Goal: Information Seeking & Learning: Compare options

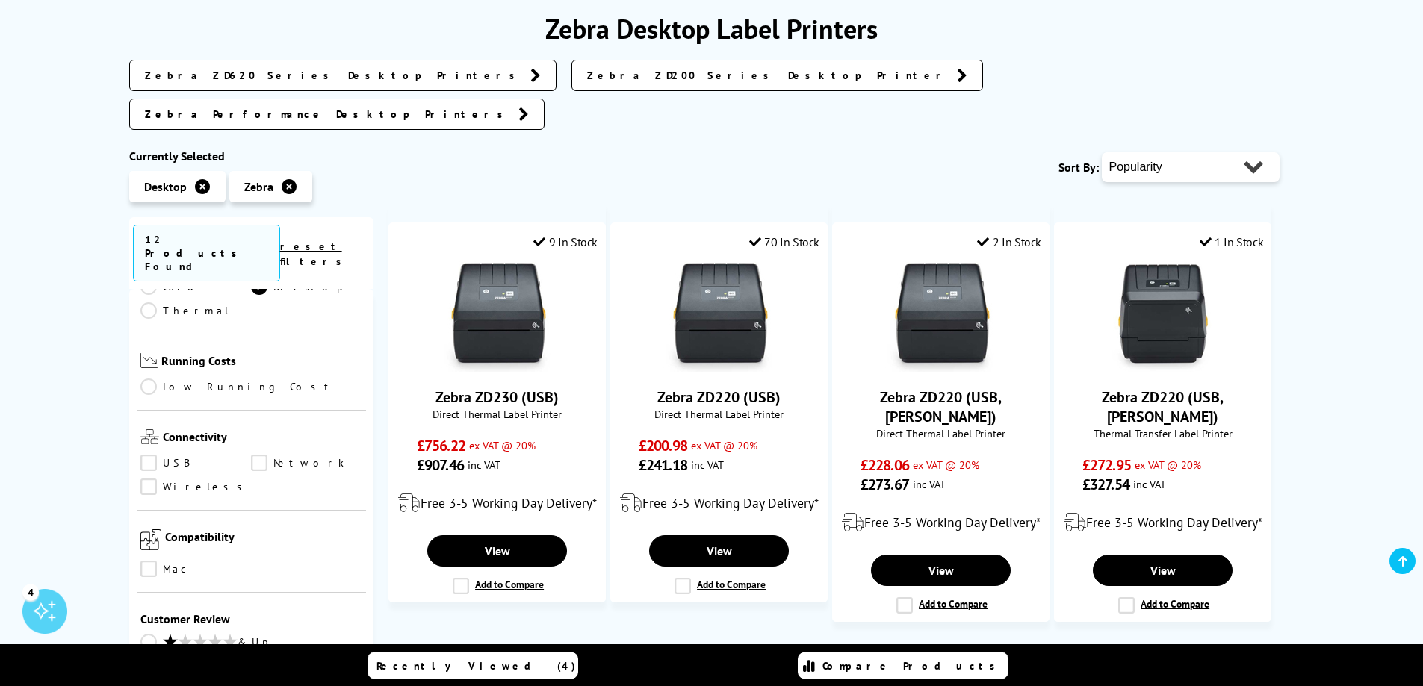
scroll to position [224, 0]
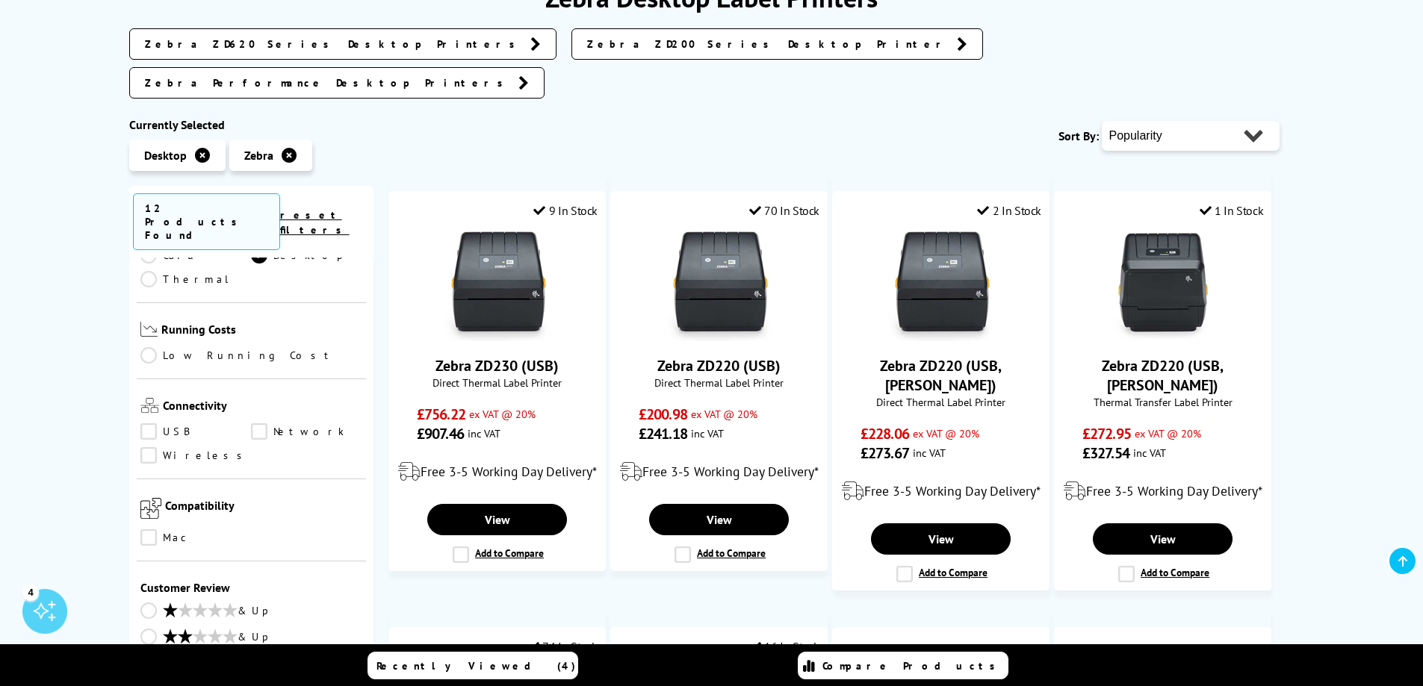
click at [158, 447] on link "Wireless" at bounding box center [195, 455] width 111 height 16
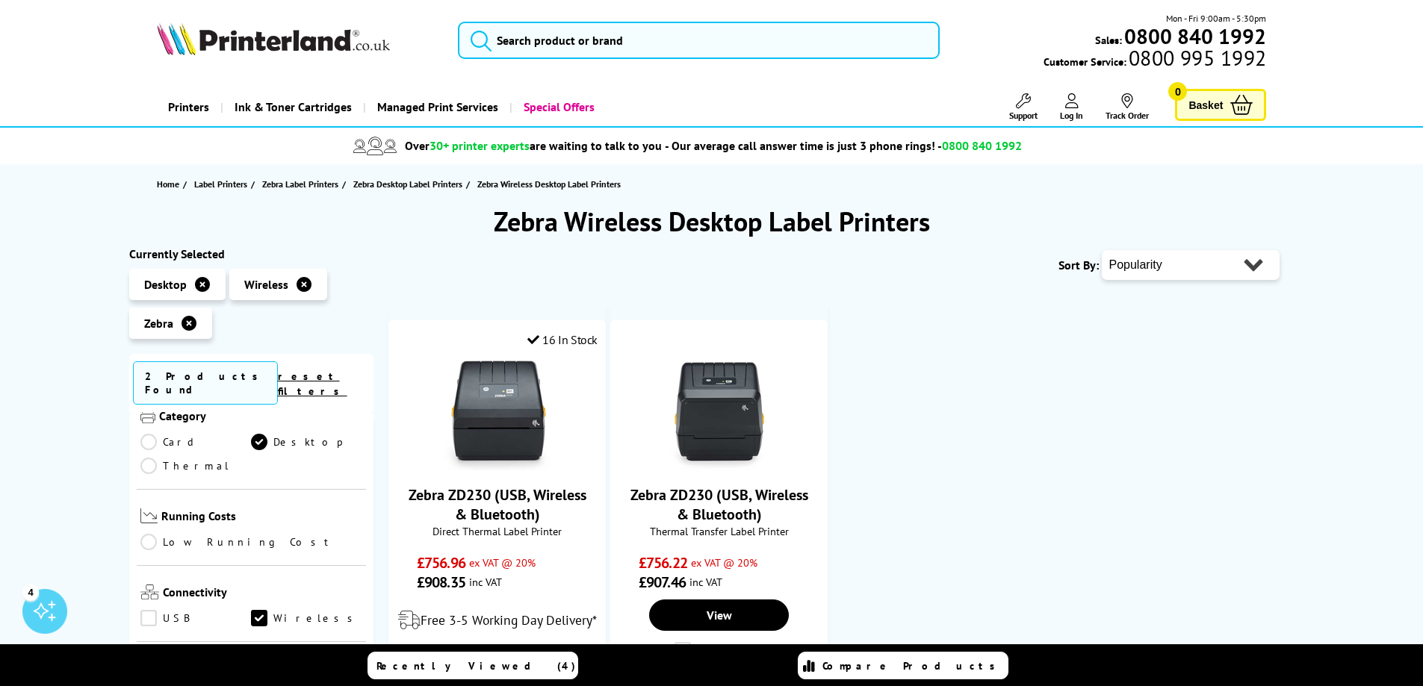
click at [1152, 265] on select "Popularity Rating Price - Low to High Price - High to Low Running Costs - Low t…" at bounding box center [1190, 265] width 178 height 30
select select "Price Ascending"
click at [1101, 250] on select "Popularity Rating Price - Low to High Price - High to Low Running Costs - Low t…" at bounding box center [1190, 265] width 178 height 30
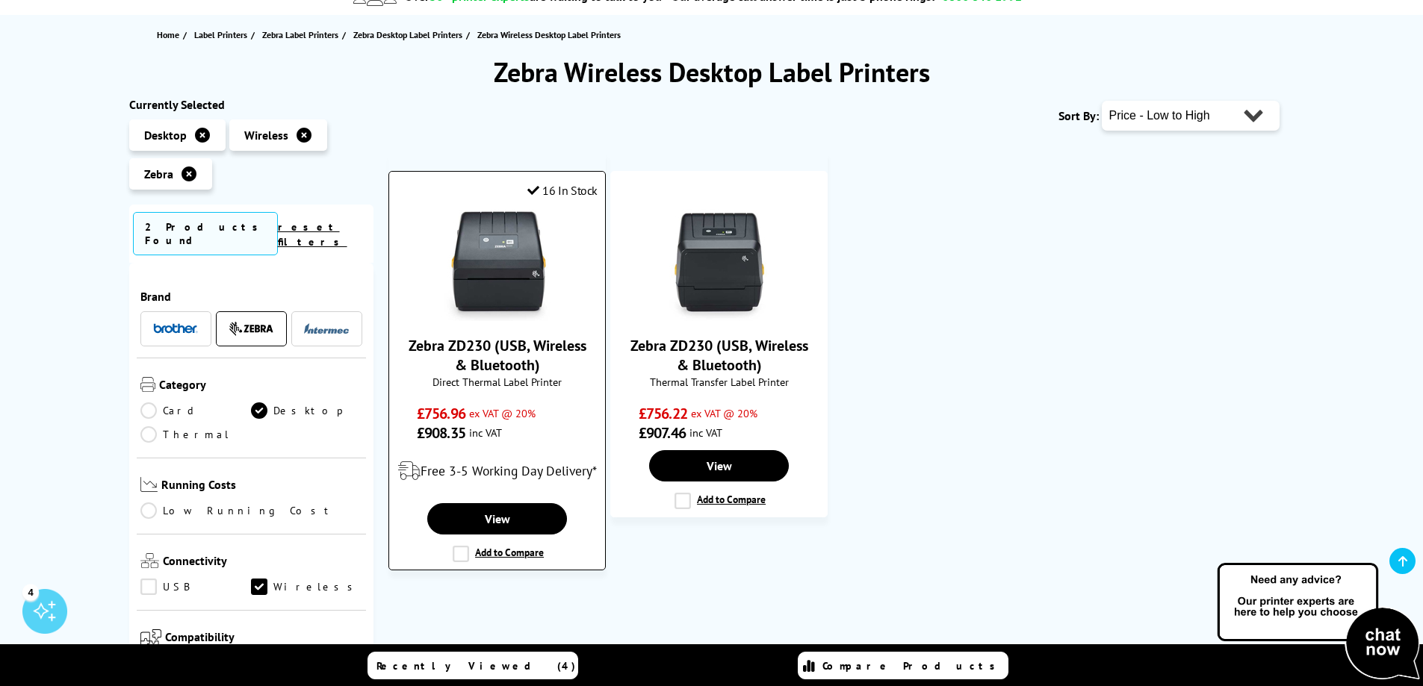
click at [500, 326] on div "Zebra ZD230 (USB, Wireless & Bluetooth) Direct Thermal Label Printer £756.96 ex…" at bounding box center [497, 326] width 201 height 234
click at [509, 351] on link "Zebra ZD230 (USB, Wireless & Bluetooth)" at bounding box center [497, 355] width 178 height 39
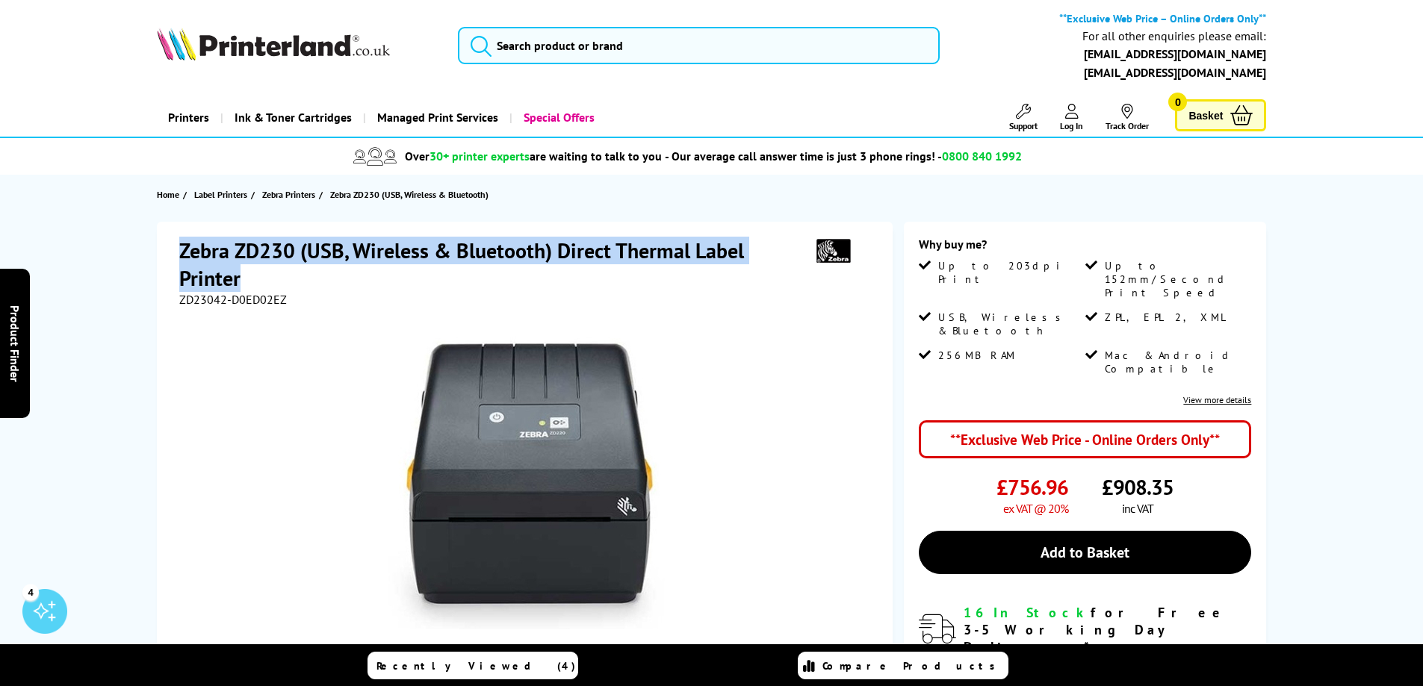
drag, startPoint x: 222, startPoint y: 249, endPoint x: 381, endPoint y: 281, distance: 162.1
click at [381, 281] on h1 "Zebra ZD230 (USB, Wireless & Bluetooth) Direct Thermal Label Printer" at bounding box center [489, 264] width 620 height 55
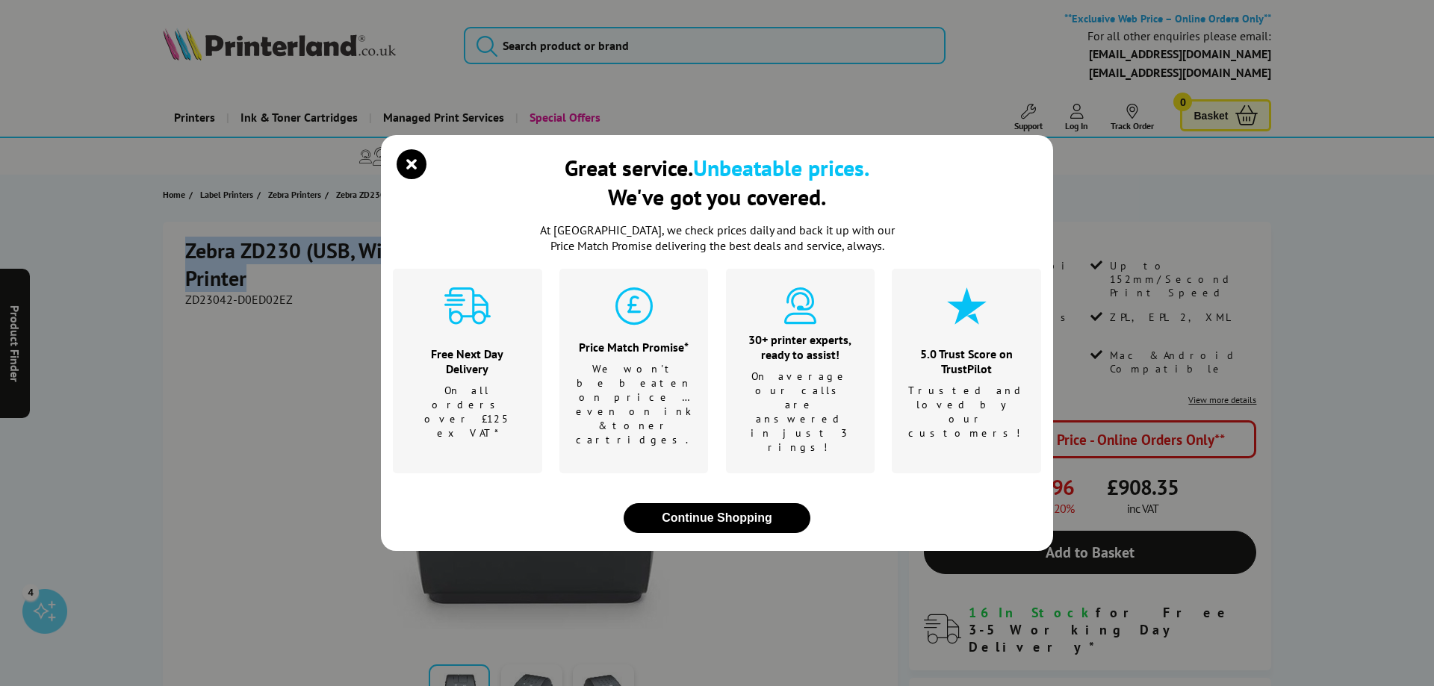
click at [273, 276] on div "Great service. Unbeatable prices. We've got you covered. At Printerland, we che…" at bounding box center [717, 343] width 1434 height 686
click at [406, 179] on icon "close modal" at bounding box center [412, 164] width 30 height 30
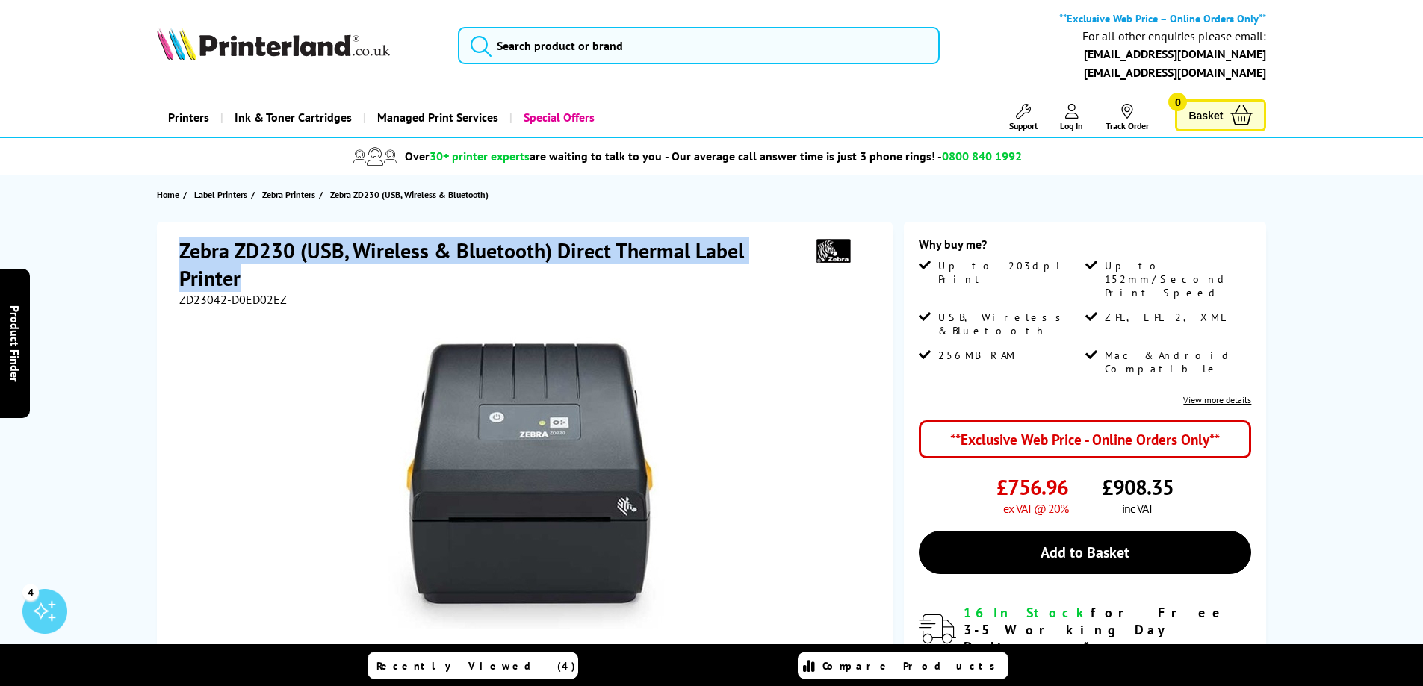
drag, startPoint x: 172, startPoint y: 239, endPoint x: 256, endPoint y: 282, distance: 94.9
click at [256, 282] on div "Zebra ZD230 (USB, Wireless & Bluetooth) Direct Thermal Label Printer ZD23042-D0…" at bounding box center [525, 535] width 736 height 626
copy h1 "Zebra ZD230 (USB, Wireless & Bluetooth) Direct Thermal Label Printer"
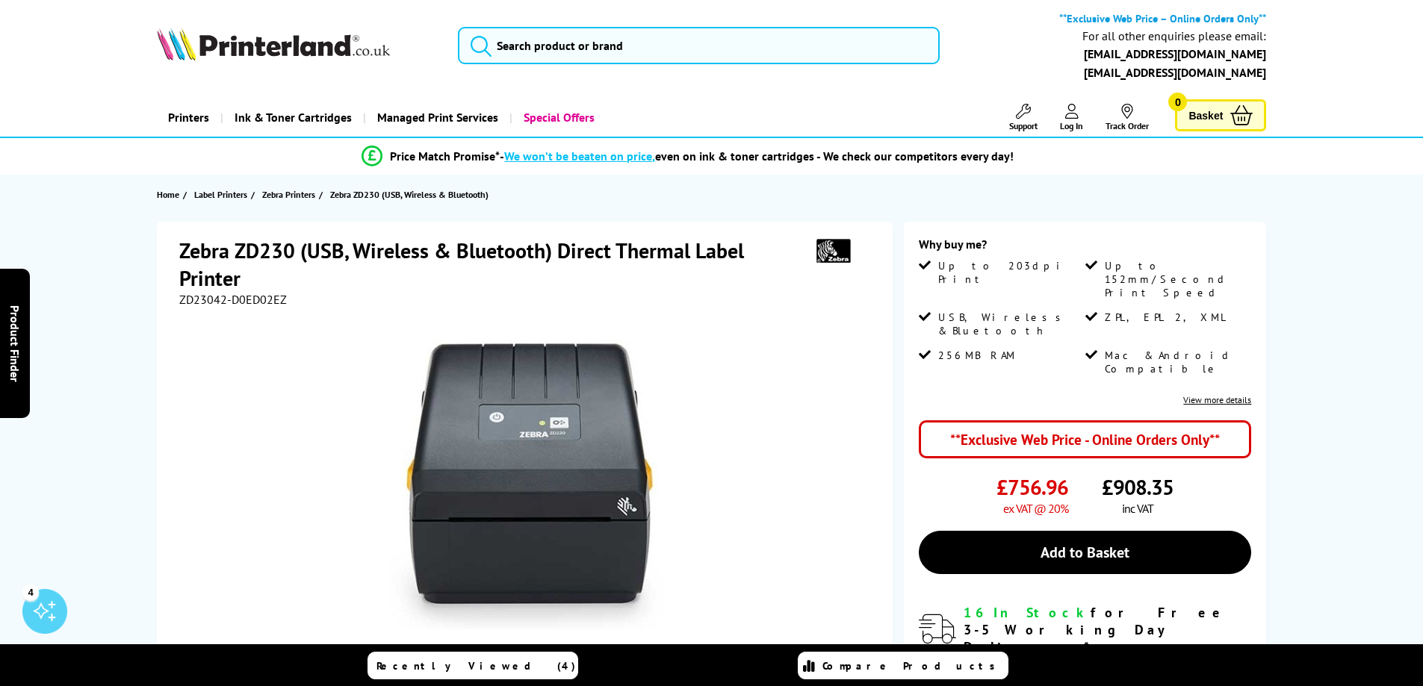
click at [1039, 473] on span "£756.96" at bounding box center [1032, 487] width 72 height 28
drag, startPoint x: 1039, startPoint y: 448, endPoint x: 1143, endPoint y: 454, distance: 104.0
click at [1039, 473] on span "£756.96" at bounding box center [1032, 487] width 72 height 28
click at [1144, 473] on span "£908.35" at bounding box center [1137, 487] width 72 height 28
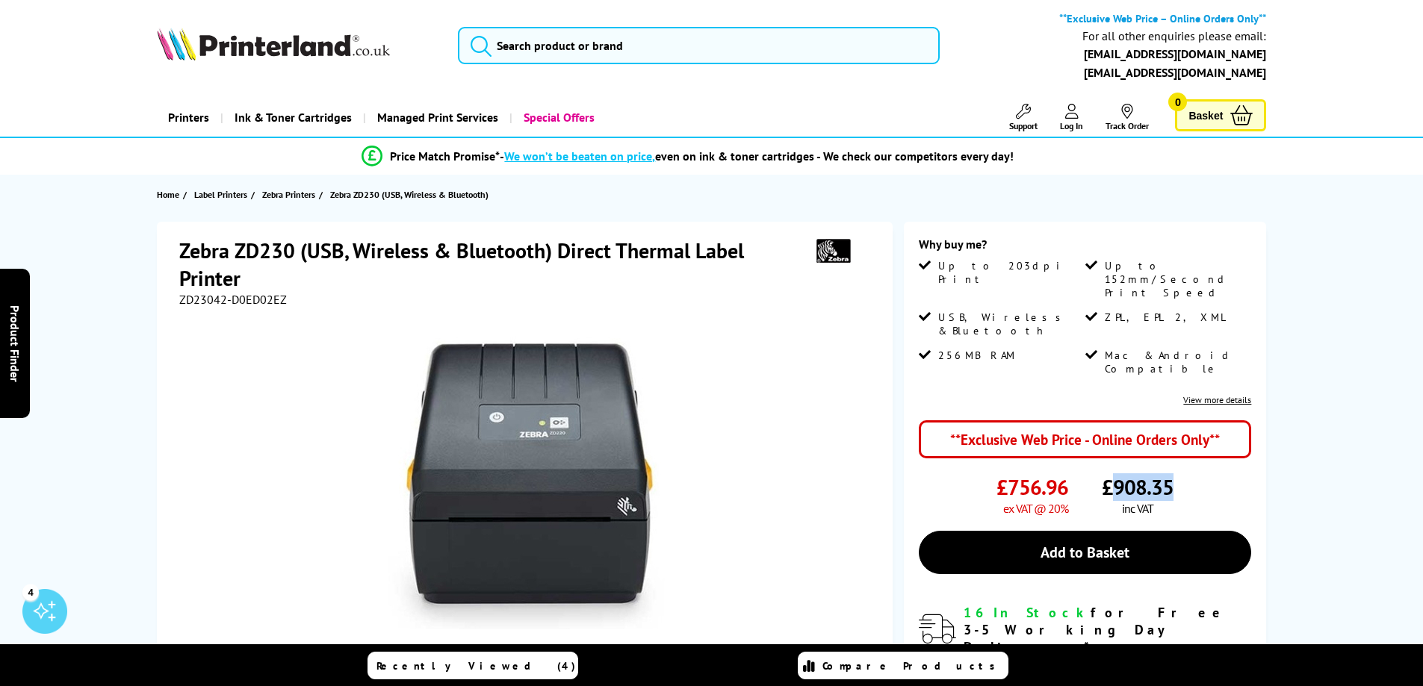
click at [1144, 473] on span "£908.35" at bounding box center [1137, 487] width 72 height 28
copy span "£908.35"
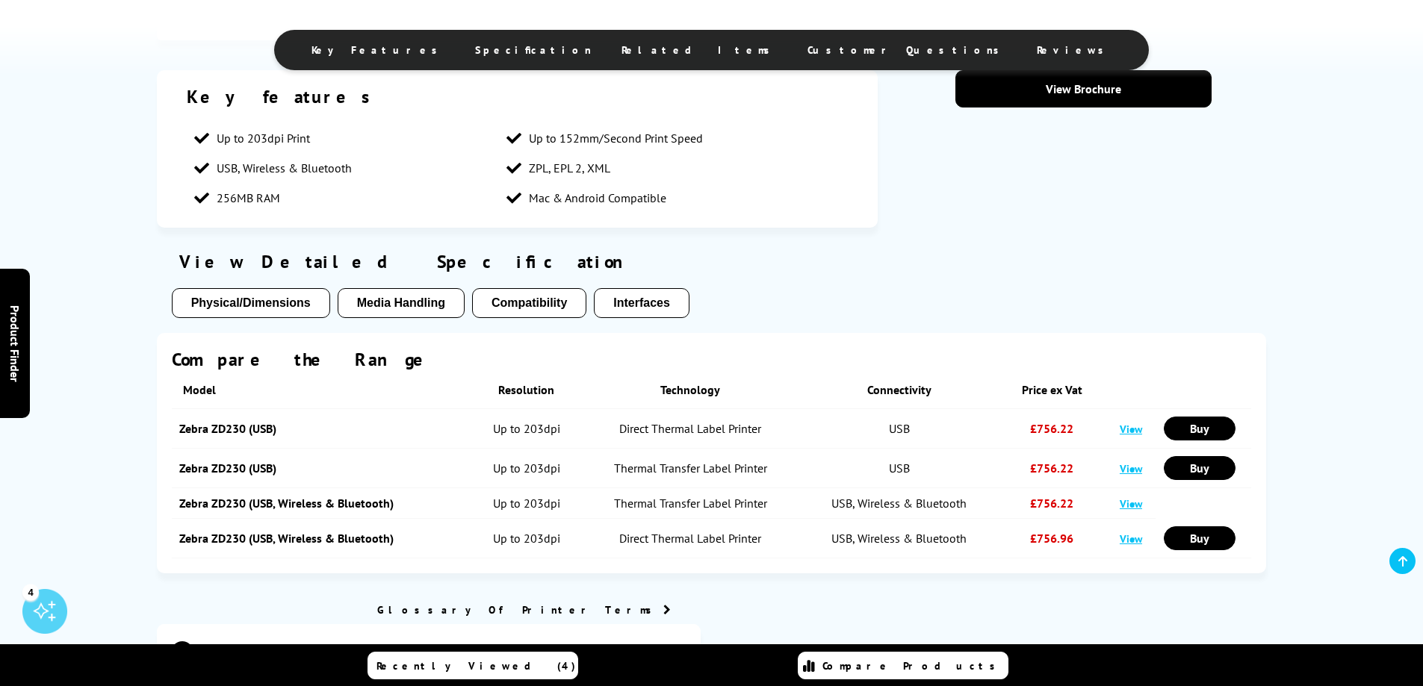
scroll to position [821, 0]
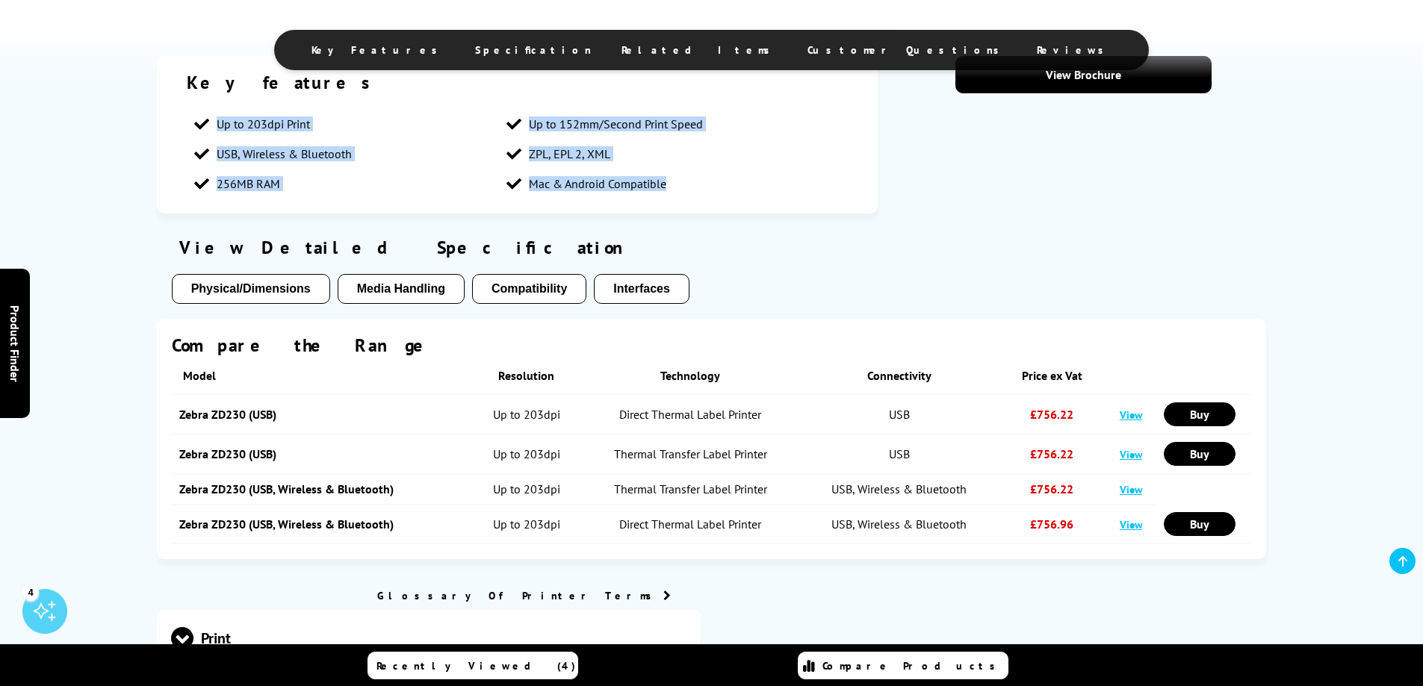
drag, startPoint x: 208, startPoint y: 111, endPoint x: 694, endPoint y: 190, distance: 493.3
click at [694, 190] on ul "Up to 203dpi Print Up to 152mm/Second Print Speed USB, Wireless & Bluetooth ZPL…" at bounding box center [518, 154] width 662 height 90
copy ul "Up to 203dpi Print Up to 152mm/Second Print Speed USB, Wireless & Bluetooth ZPL…"
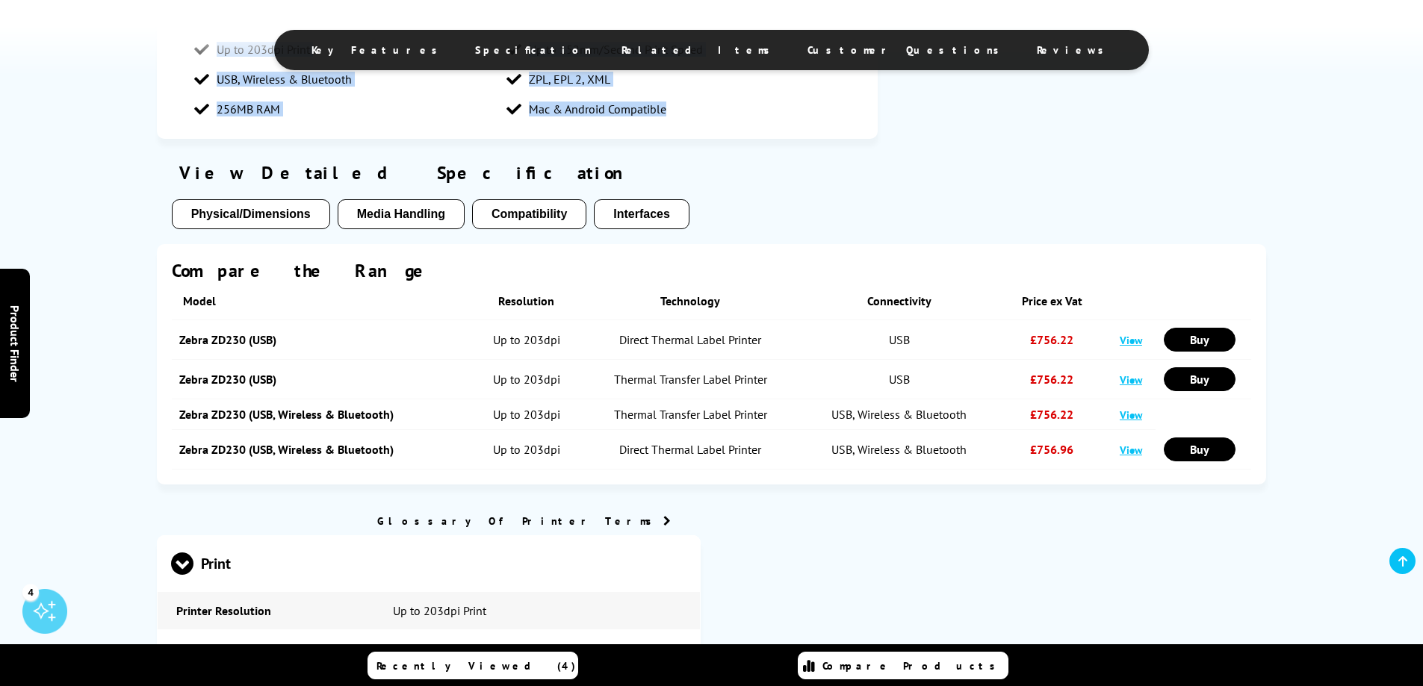
scroll to position [971, 0]
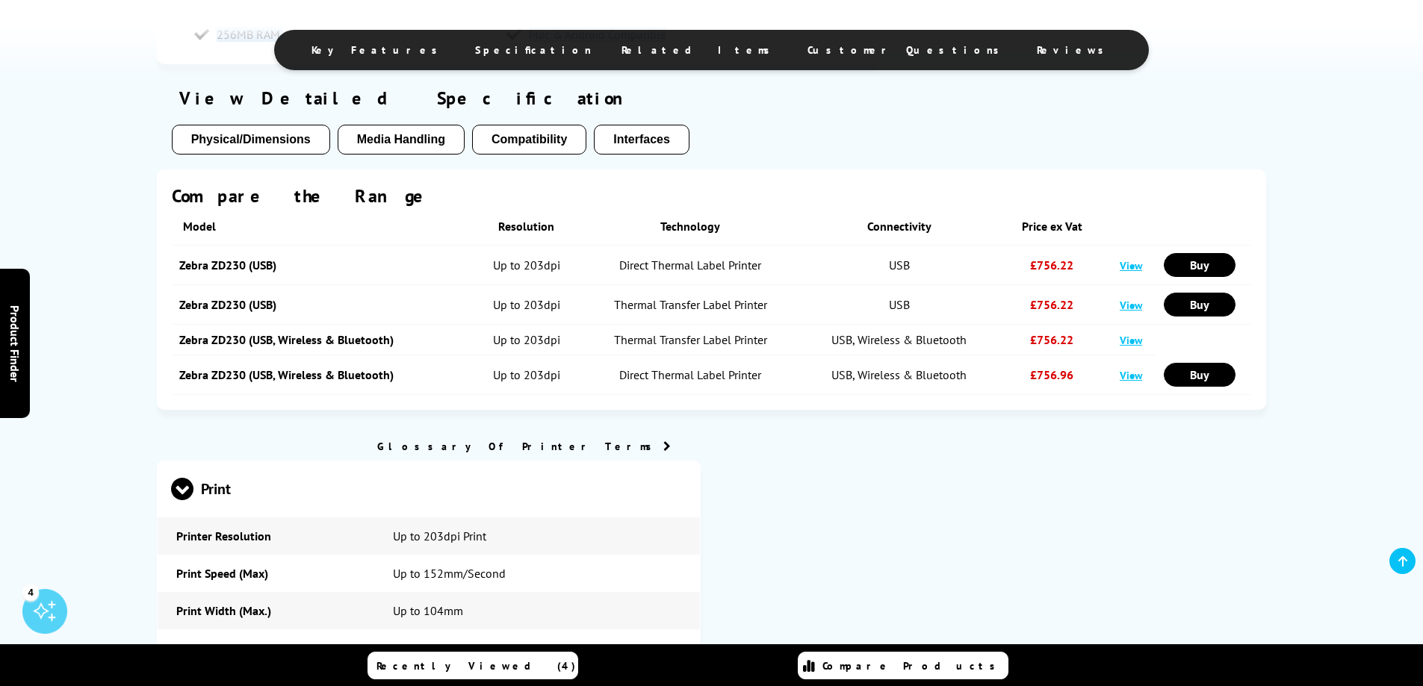
click at [258, 140] on button "Physical/Dimensions" at bounding box center [251, 140] width 158 height 30
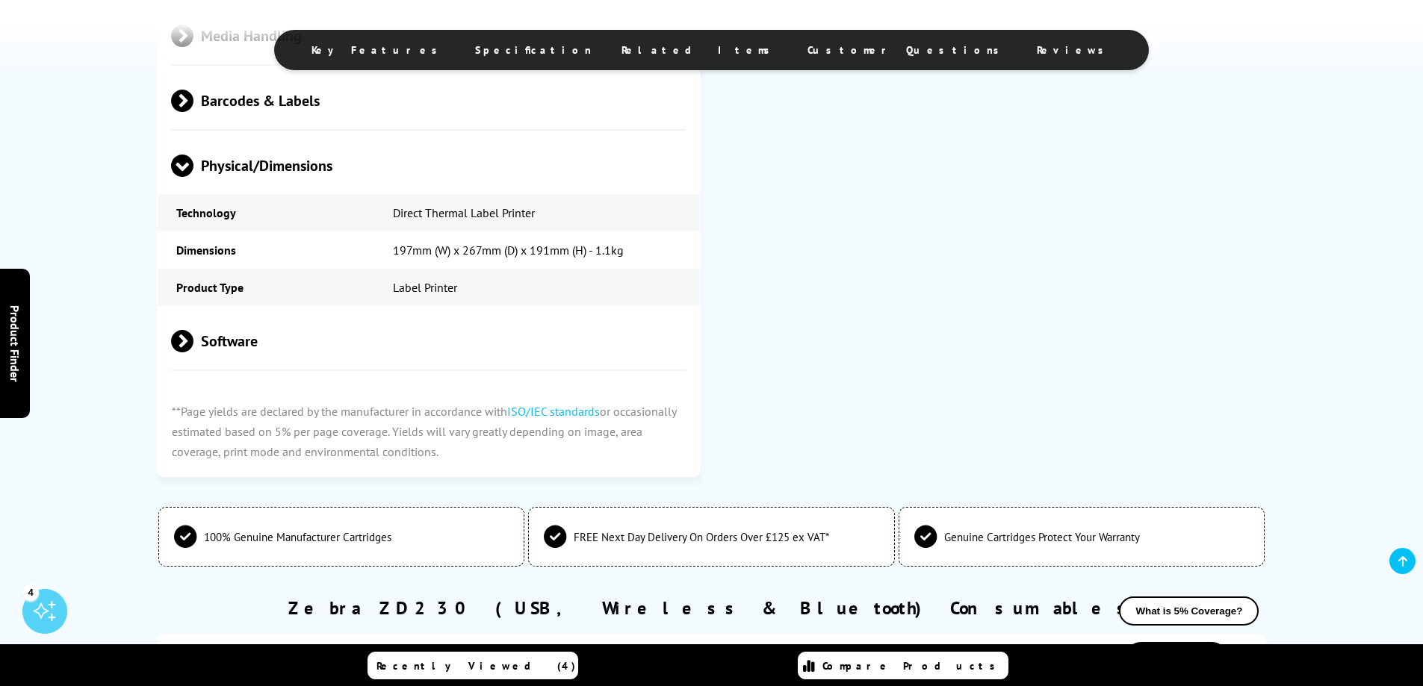
scroll to position [1821, 0]
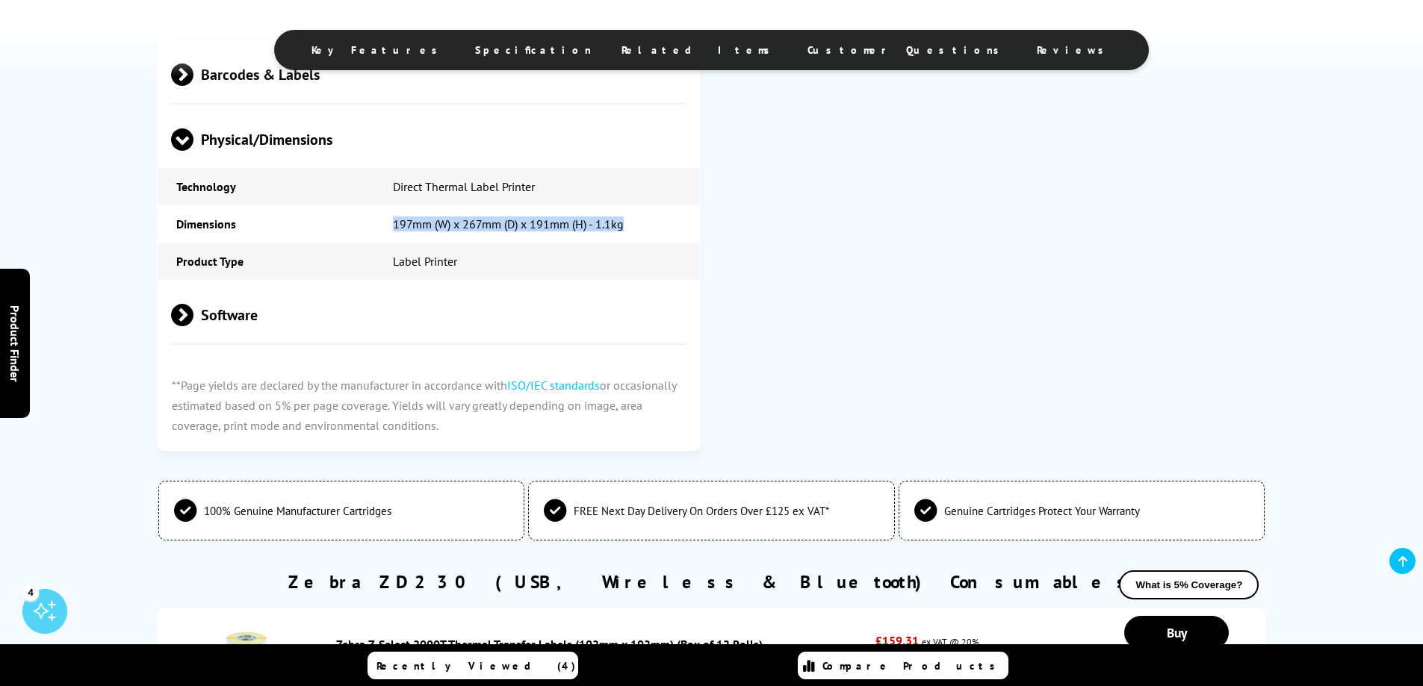
drag, startPoint x: 387, startPoint y: 222, endPoint x: 668, endPoint y: 231, distance: 281.7
click at [668, 231] on td "197mm (W) x 267mm (D) x 191mm (H) - 1.1kg" at bounding box center [537, 223] width 326 height 37
copy td "197mm (W) x 267mm (D) x 191mm (H) - 1.1kg"
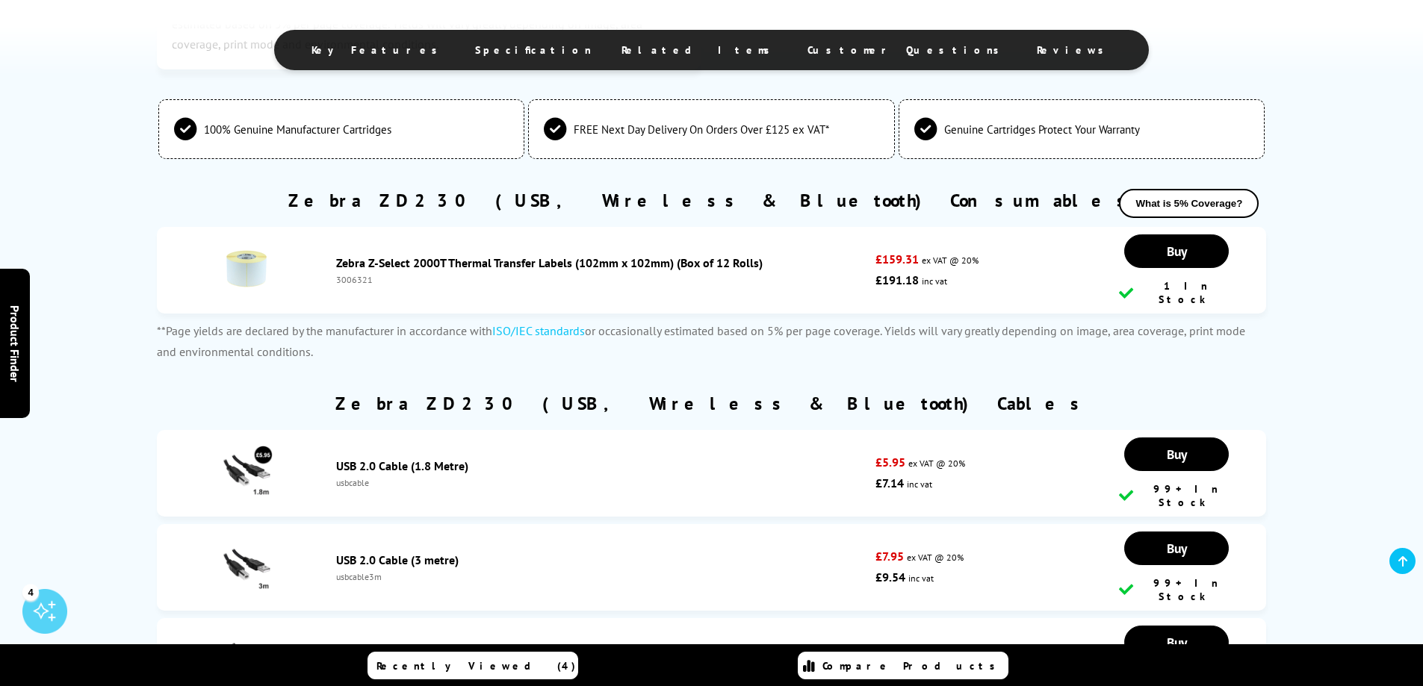
scroll to position [2194, 0]
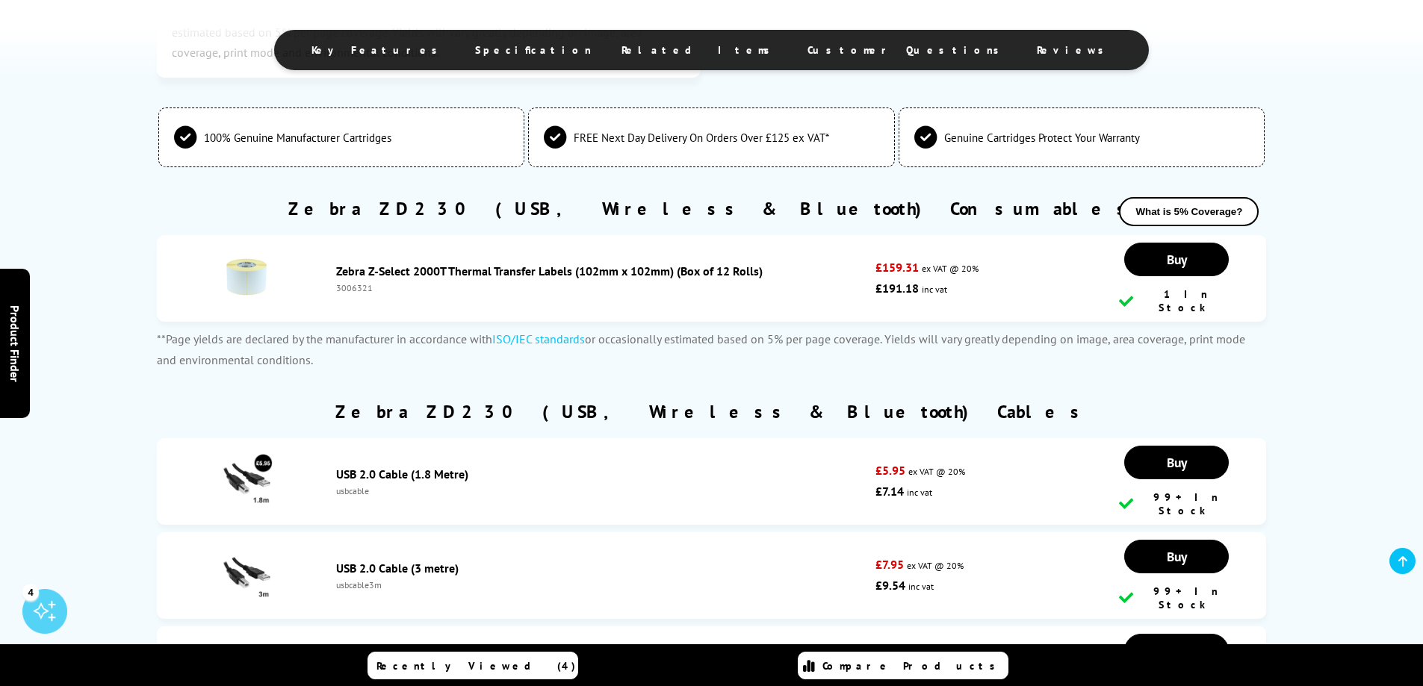
click at [451, 267] on link "Zebra Z-Select 2000T Thermal Transfer Labels (102mm x 102mm) (Box of 12 Rolls)" at bounding box center [549, 271] width 426 height 15
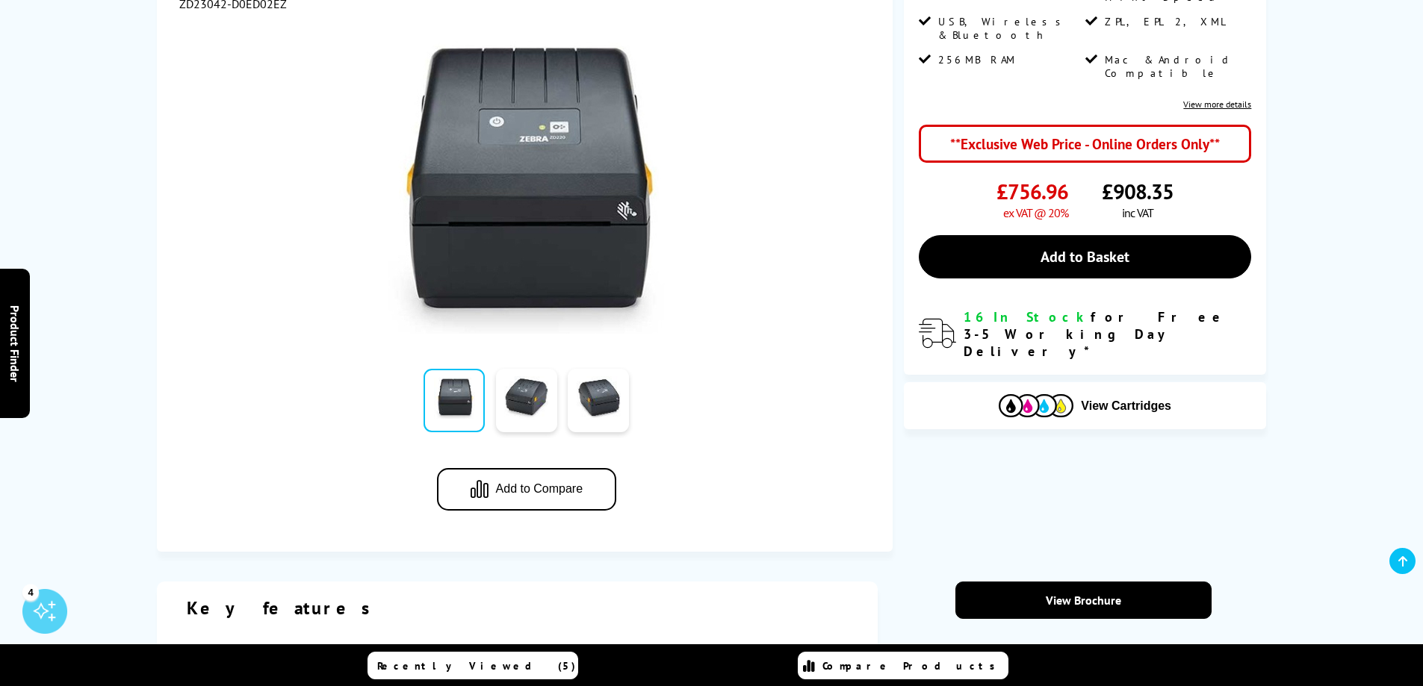
scroll to position [299, 0]
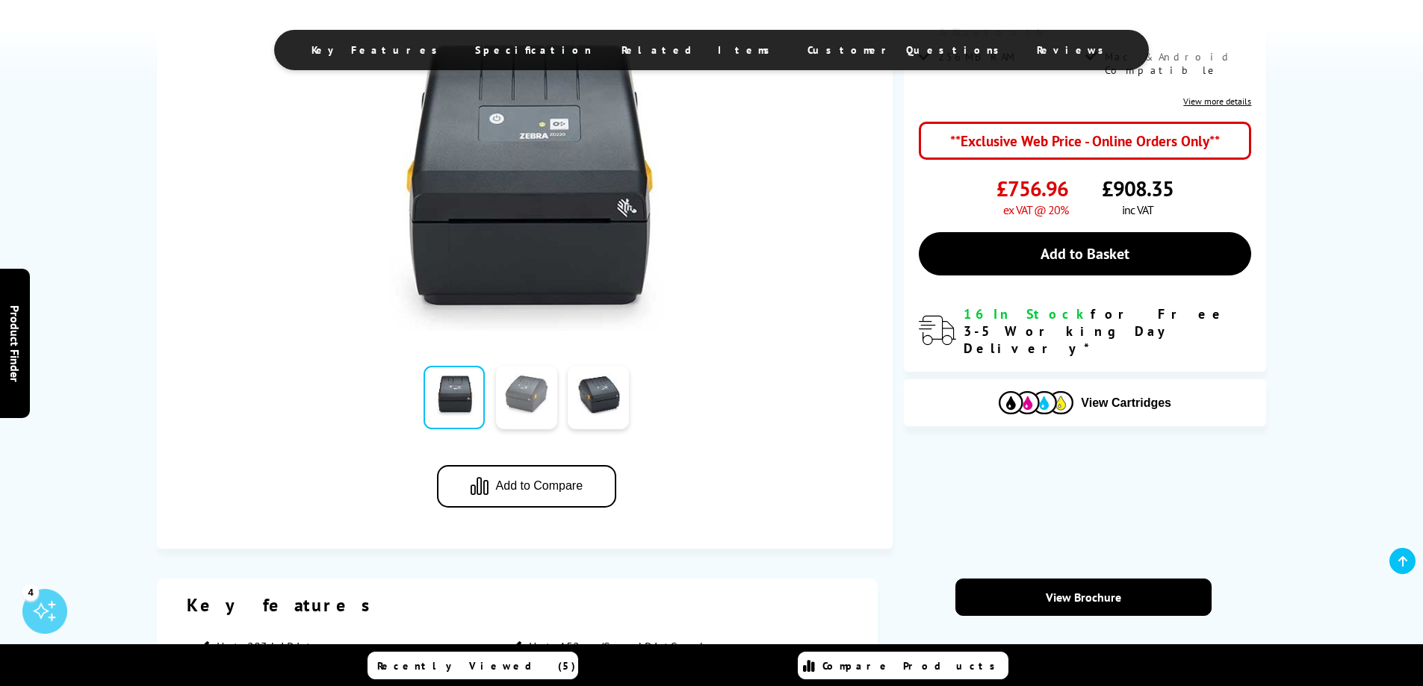
click at [535, 397] on link at bounding box center [526, 397] width 61 height 63
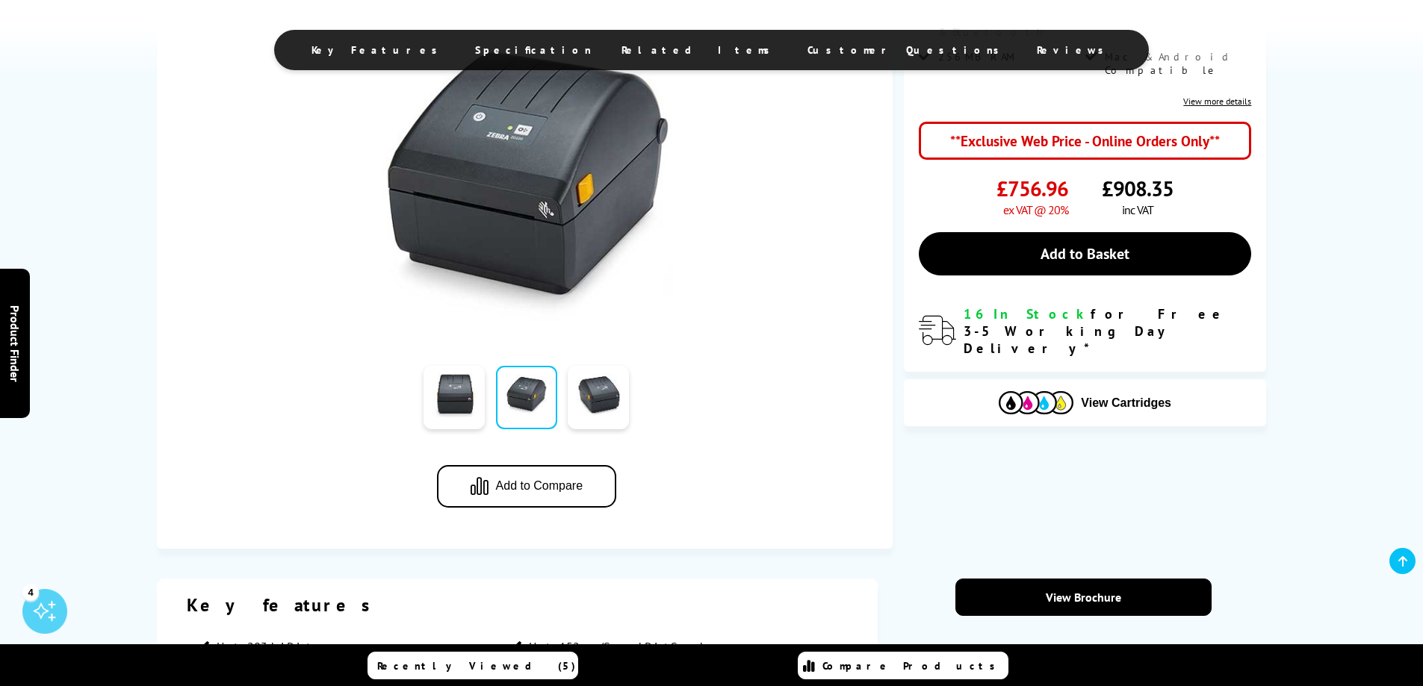
click at [515, 398] on link at bounding box center [526, 397] width 61 height 63
click at [545, 229] on img at bounding box center [526, 184] width 293 height 293
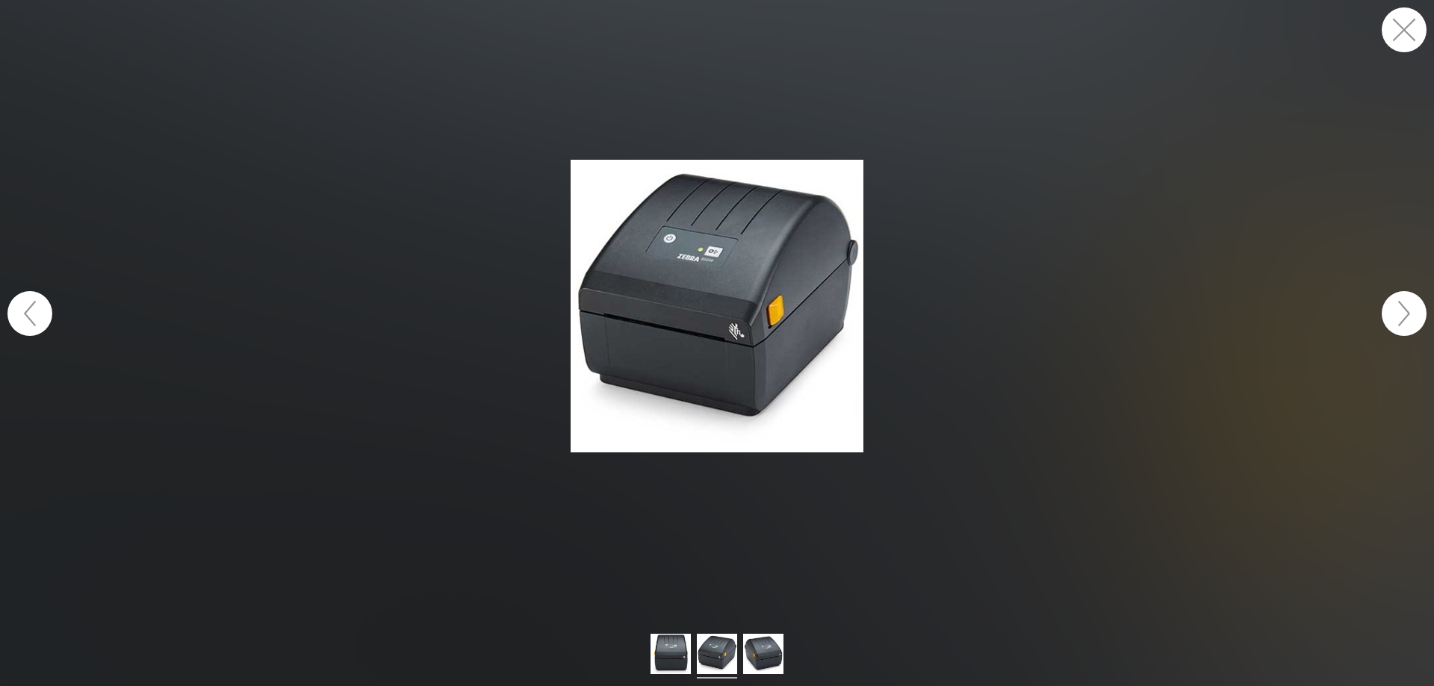
click at [1382, 27] on button "button" at bounding box center [1404, 29] width 45 height 45
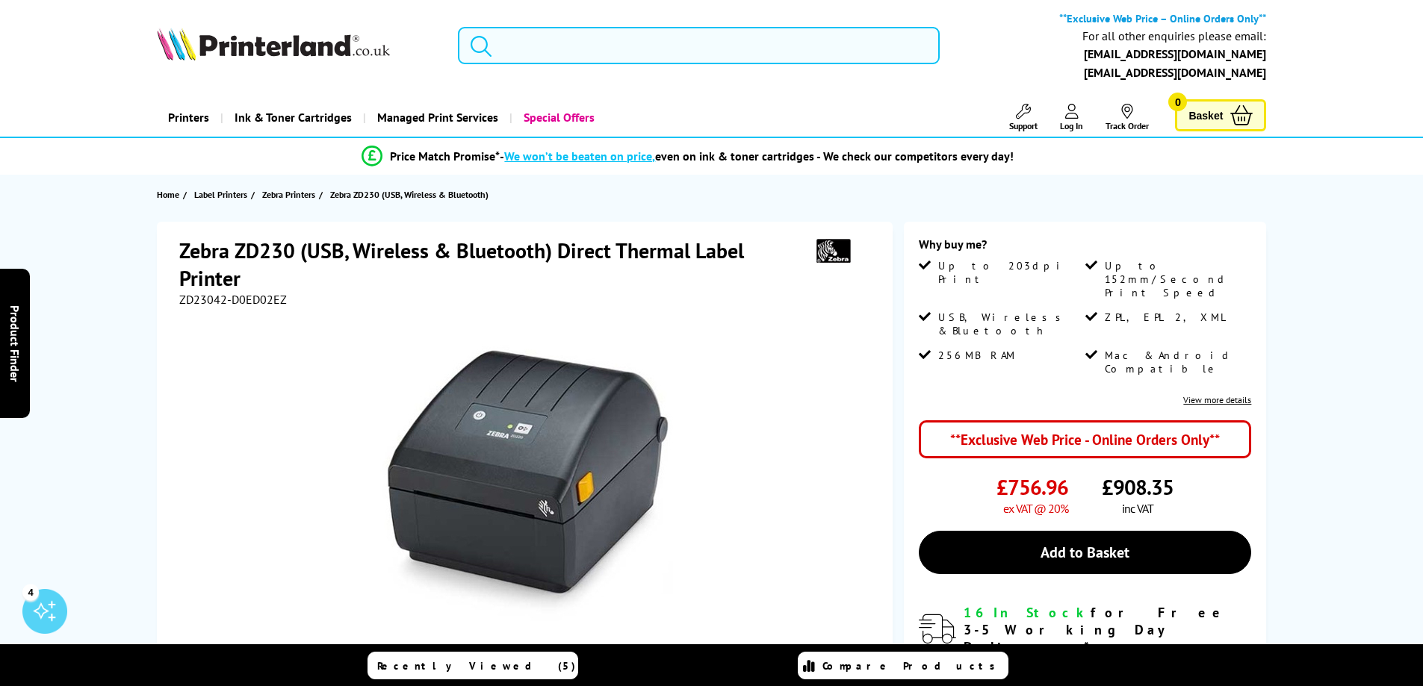
click at [520, 40] on input "search" at bounding box center [699, 45] width 482 height 37
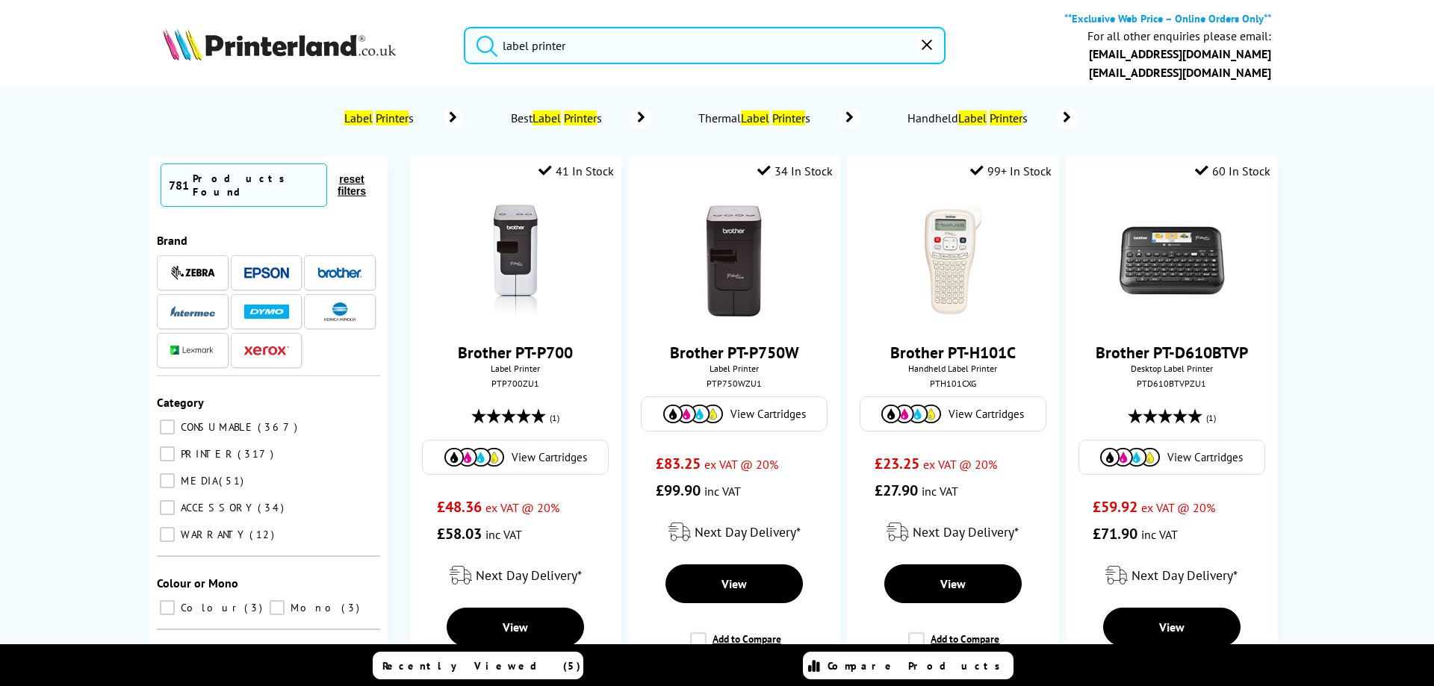
type input "label printer"
click at [464, 27] on button "submit" at bounding box center [482, 43] width 37 height 33
click at [392, 116] on mark "Printer" at bounding box center [392, 118] width 33 height 15
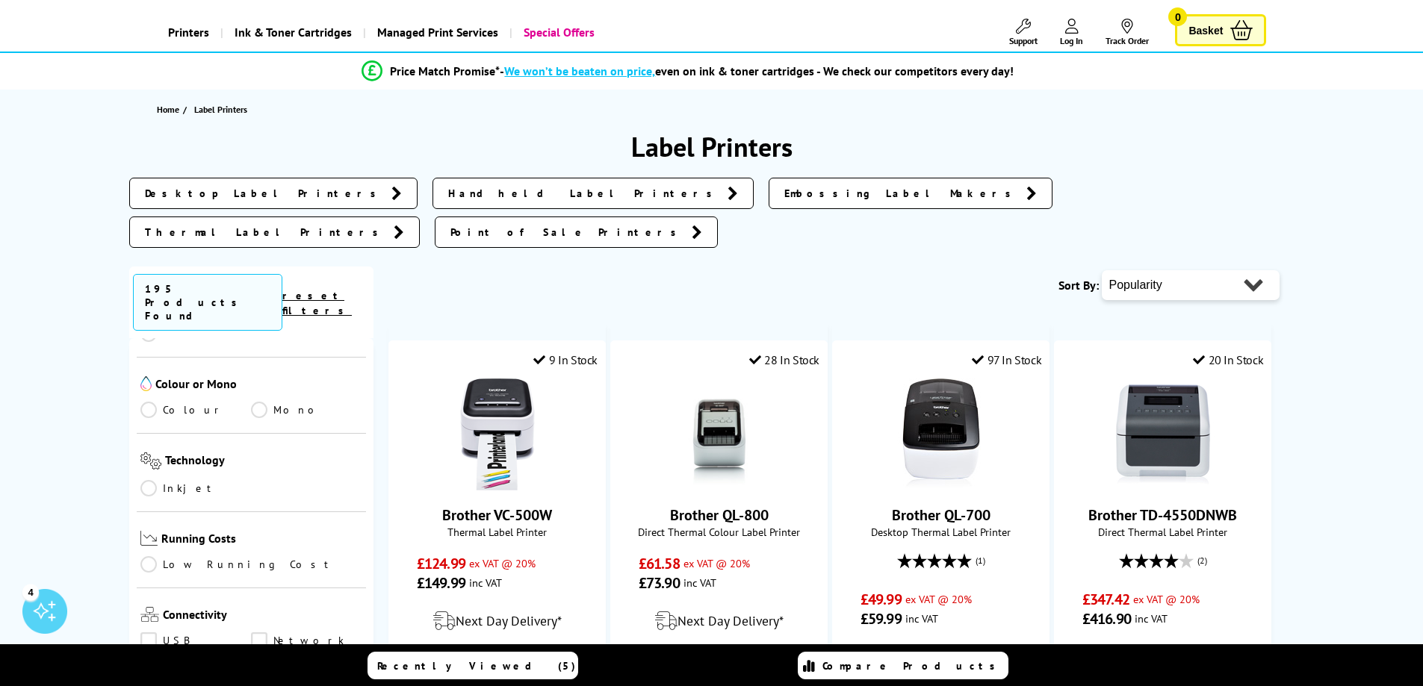
scroll to position [299, 0]
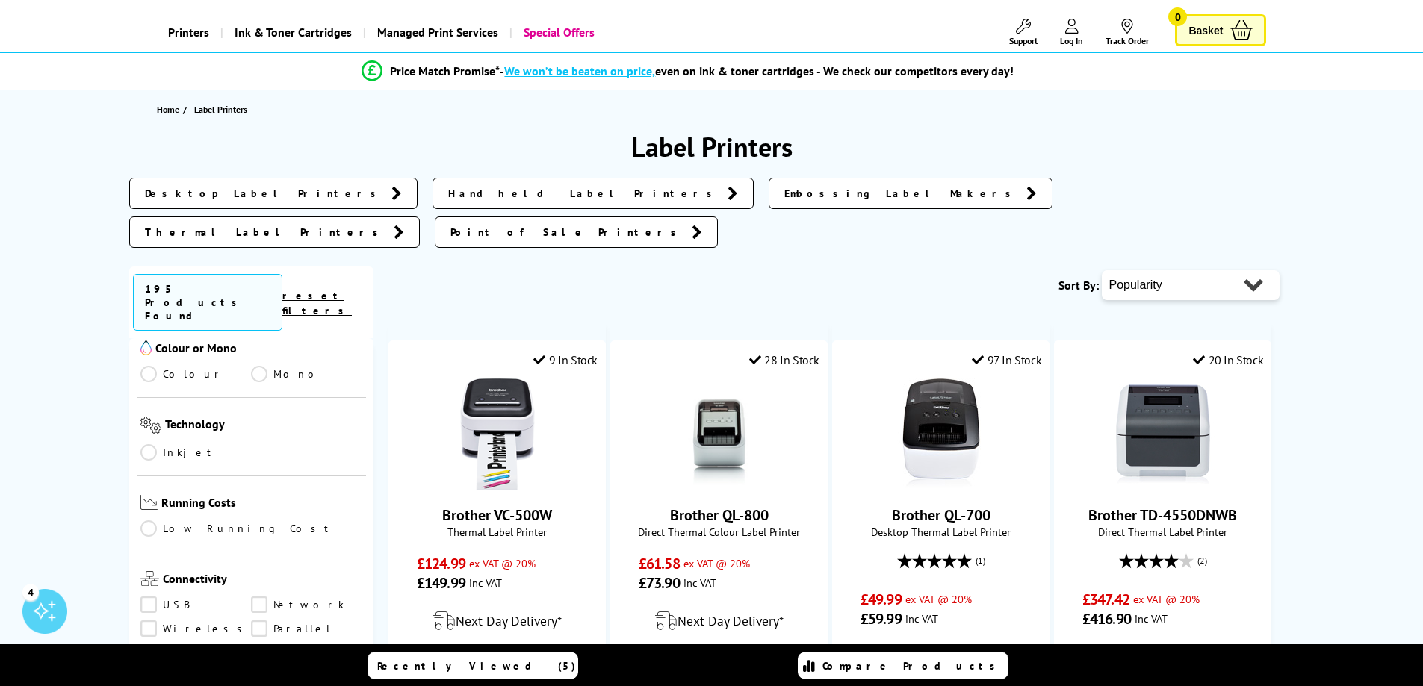
click at [180, 621] on link "Wireless" at bounding box center [195, 629] width 111 height 16
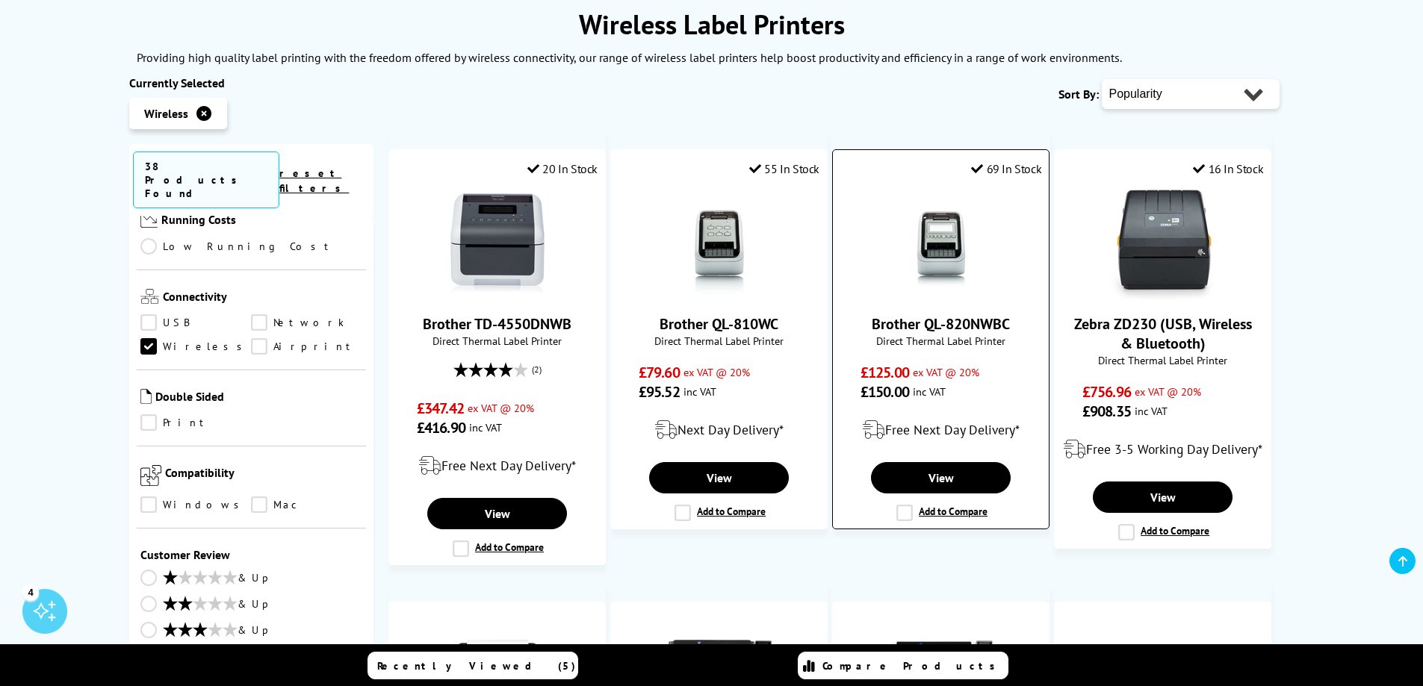
scroll to position [224, 0]
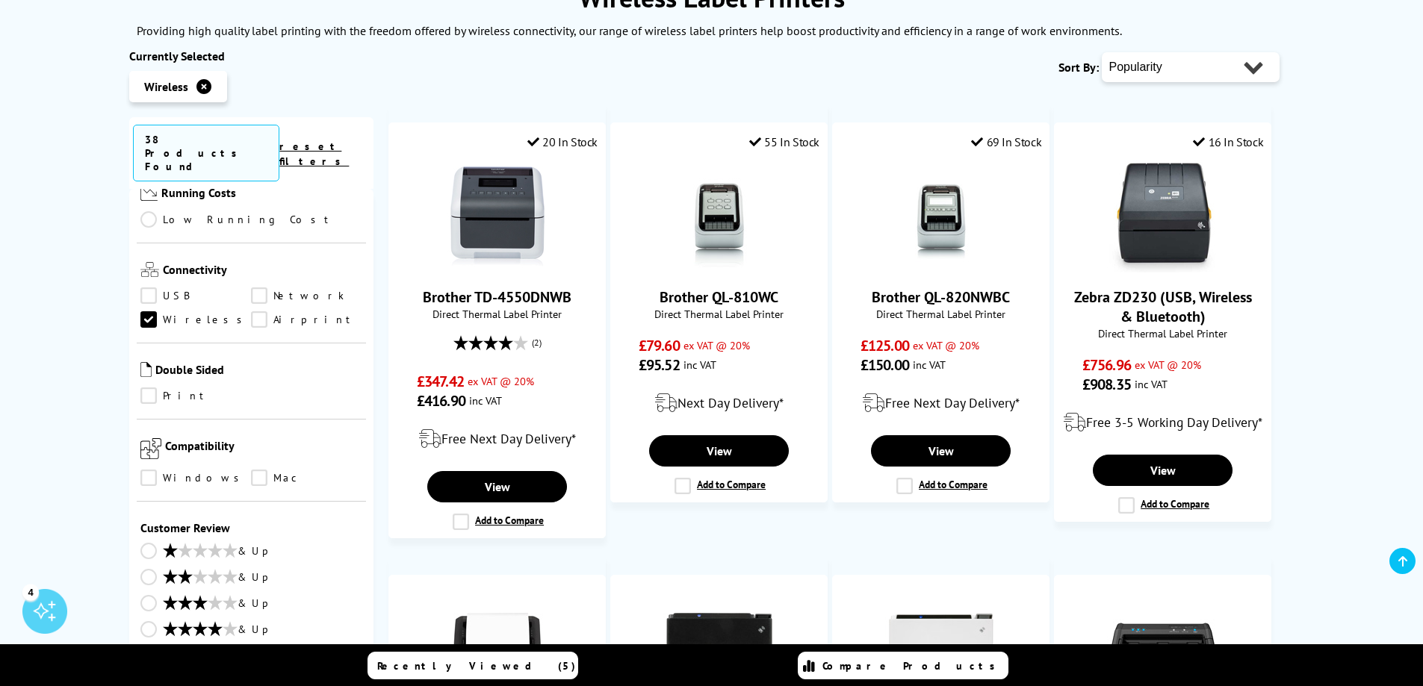
click at [1175, 71] on select "Popularity Rating Price - Low to High Price - High to Low Running Costs - Low t…" at bounding box center [1190, 67] width 178 height 30
select select "Price Ascending"
click at [1101, 52] on select "Popularity Rating Price - Low to High Price - High to Low Running Costs - Low t…" at bounding box center [1190, 67] width 178 height 30
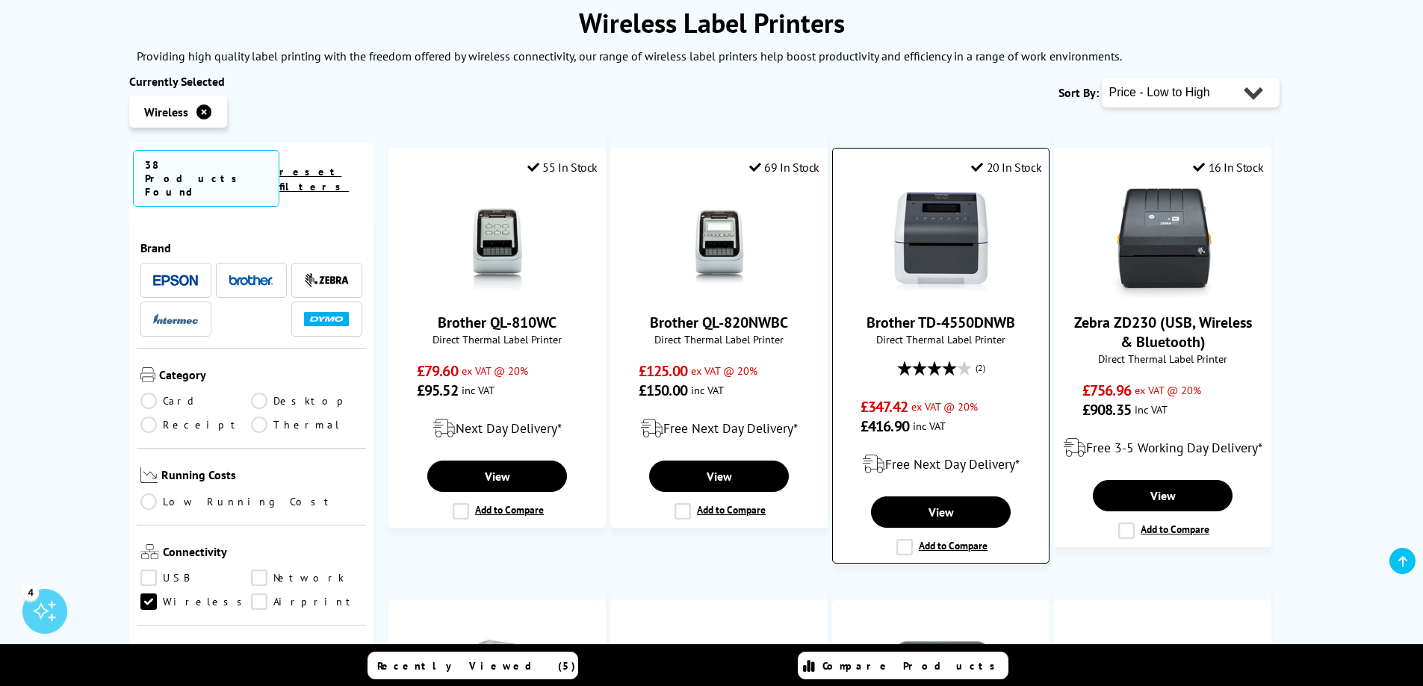
scroll to position [224, 0]
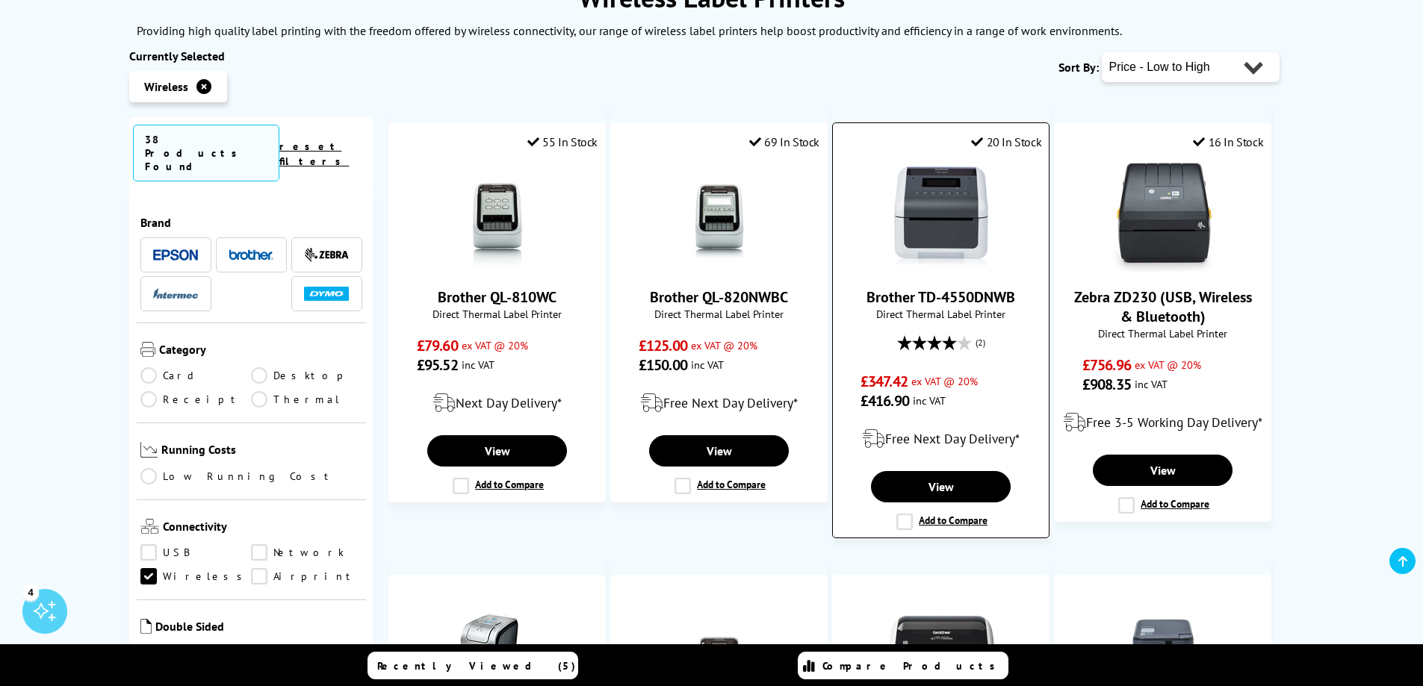
click at [942, 297] on link "Brother TD-4550DNWB" at bounding box center [940, 297] width 149 height 19
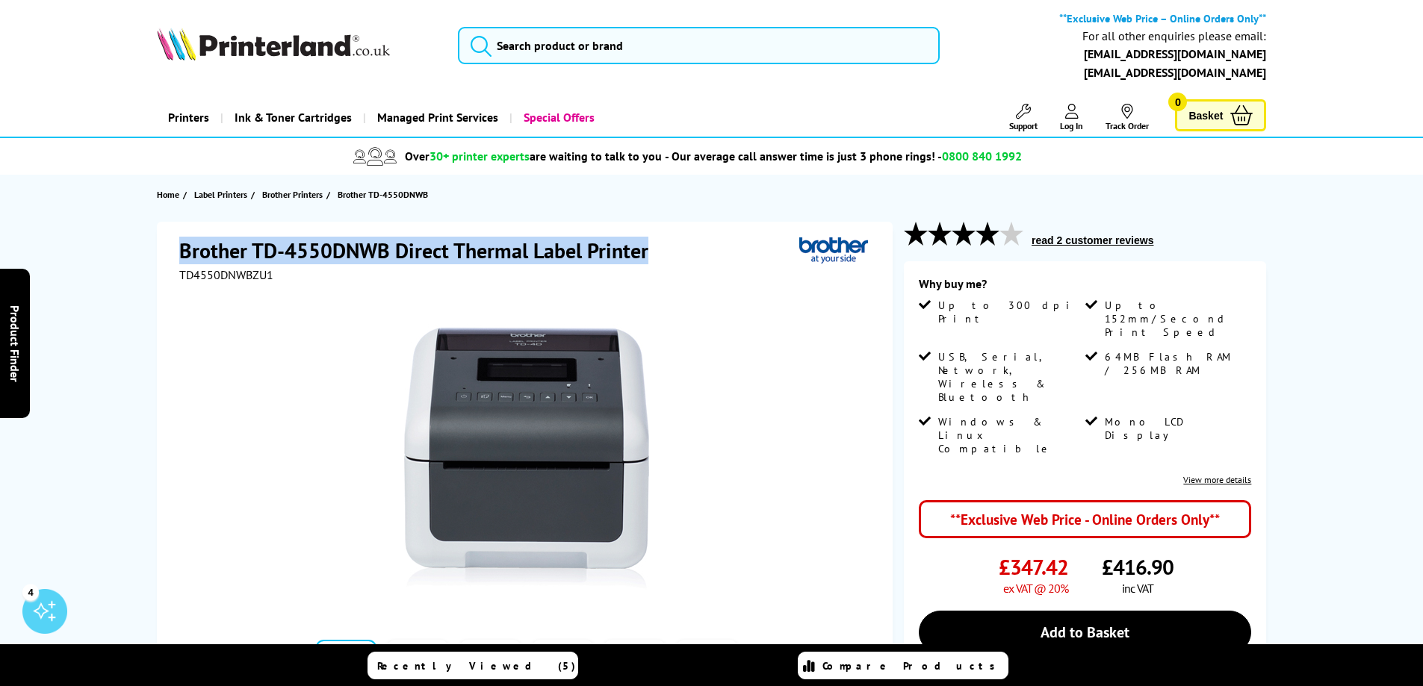
drag, startPoint x: 184, startPoint y: 248, endPoint x: 692, endPoint y: 249, distance: 508.5
click at [692, 249] on div "Brother TD-4550DNWB Direct Thermal Label Printer" at bounding box center [526, 252] width 694 height 31
copy h1 "Brother TD-4550DNWB Direct Thermal Label Printer"
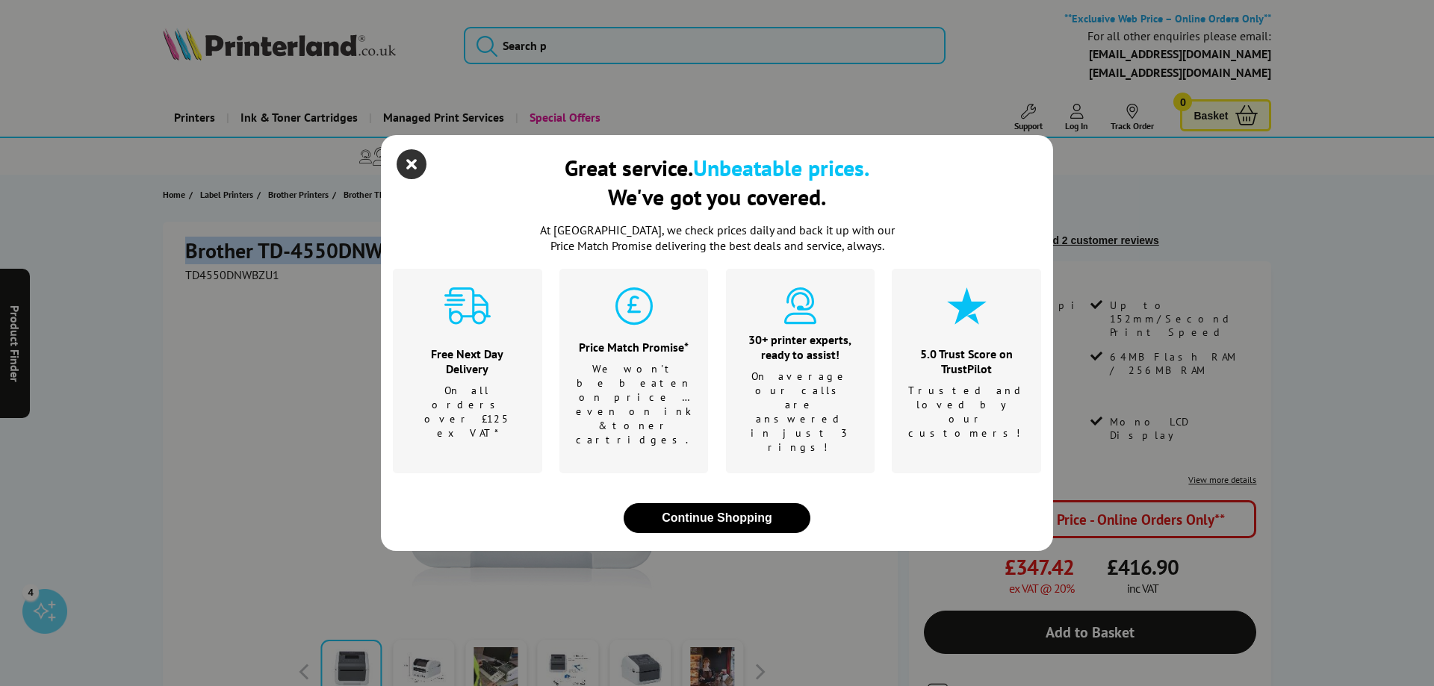
drag, startPoint x: 424, startPoint y: 247, endPoint x: 411, endPoint y: 181, distance: 66.9
click at [411, 179] on icon "close modal" at bounding box center [412, 164] width 30 height 30
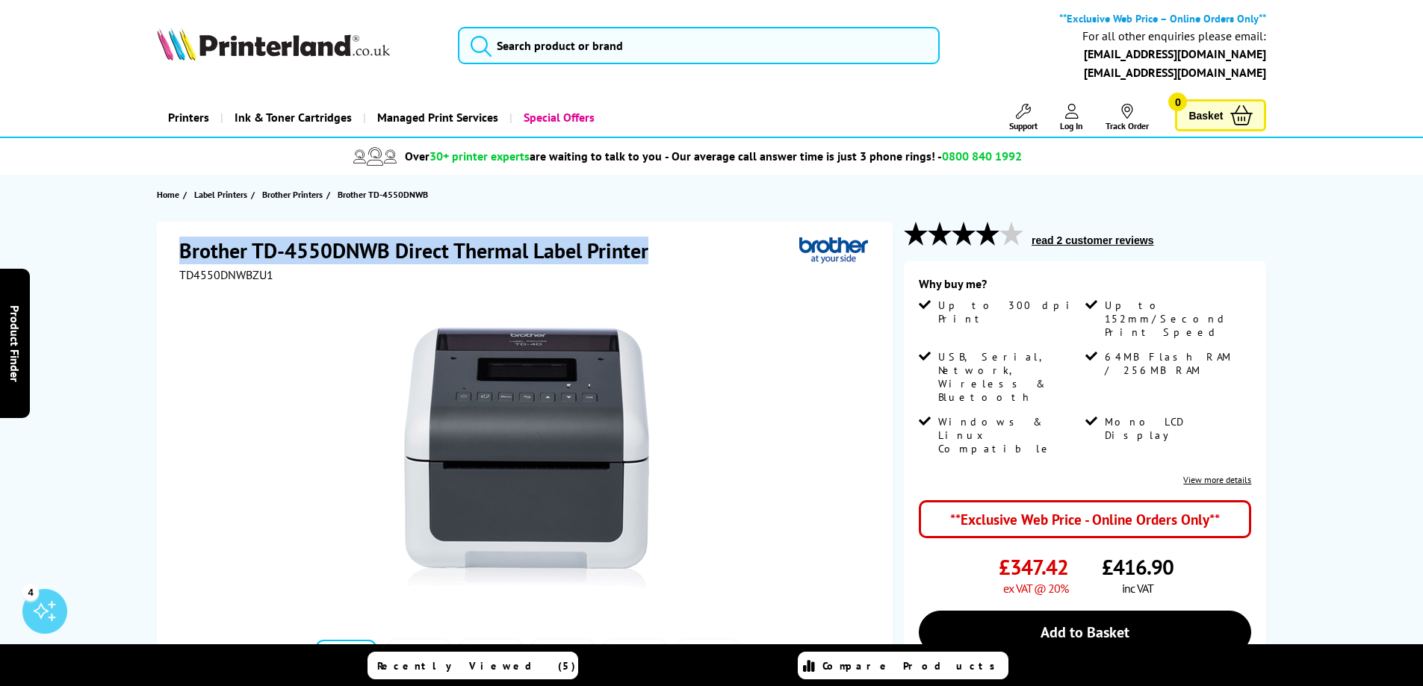
copy h1 "Brother TD-4550DNWB Direct Thermal Label Printer"
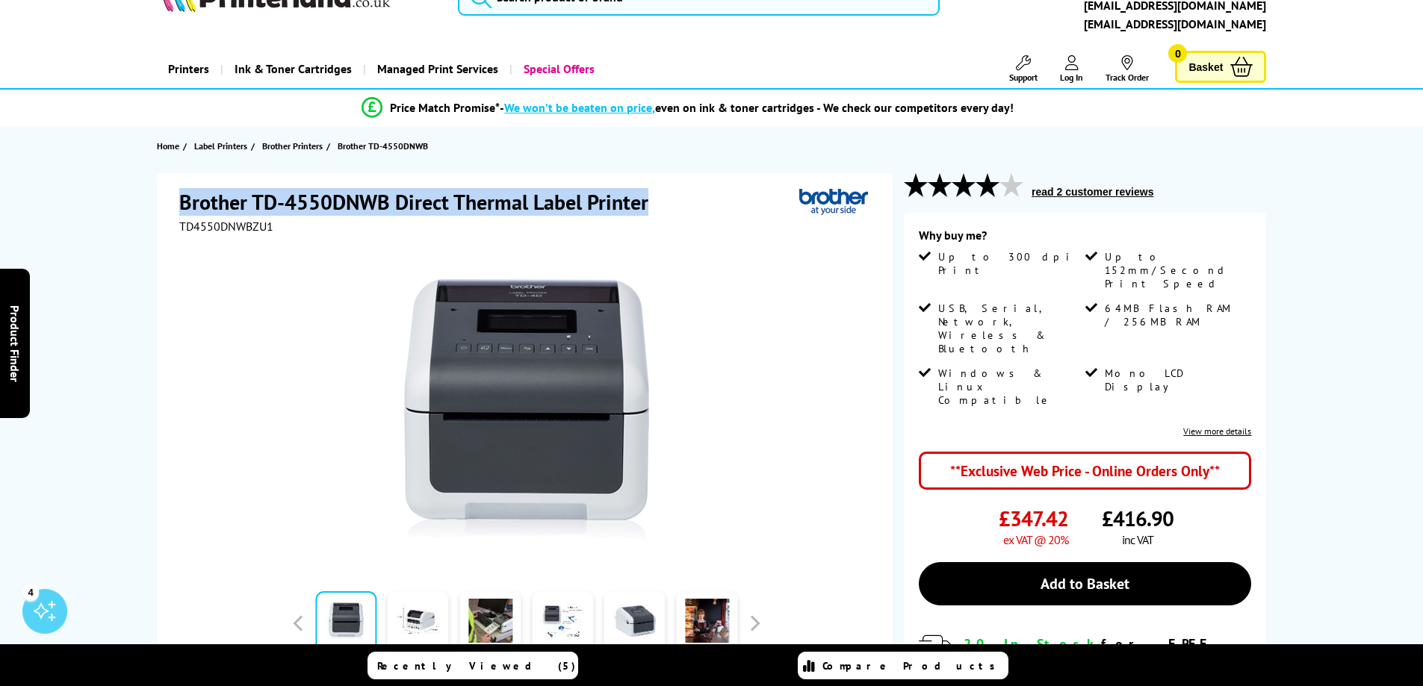
scroll to position [75, 0]
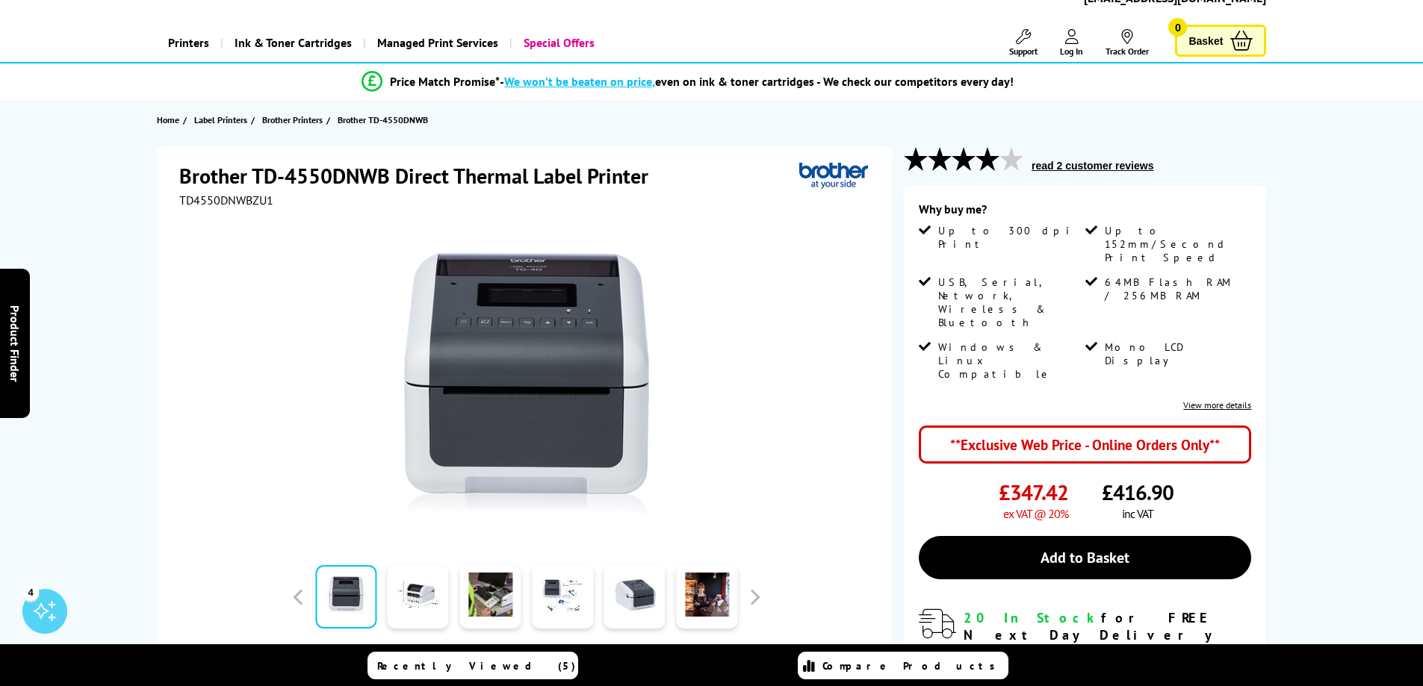
click at [1107, 479] on span "£416.90" at bounding box center [1137, 493] width 72 height 28
click at [1114, 479] on span "£416.90" at bounding box center [1137, 493] width 72 height 28
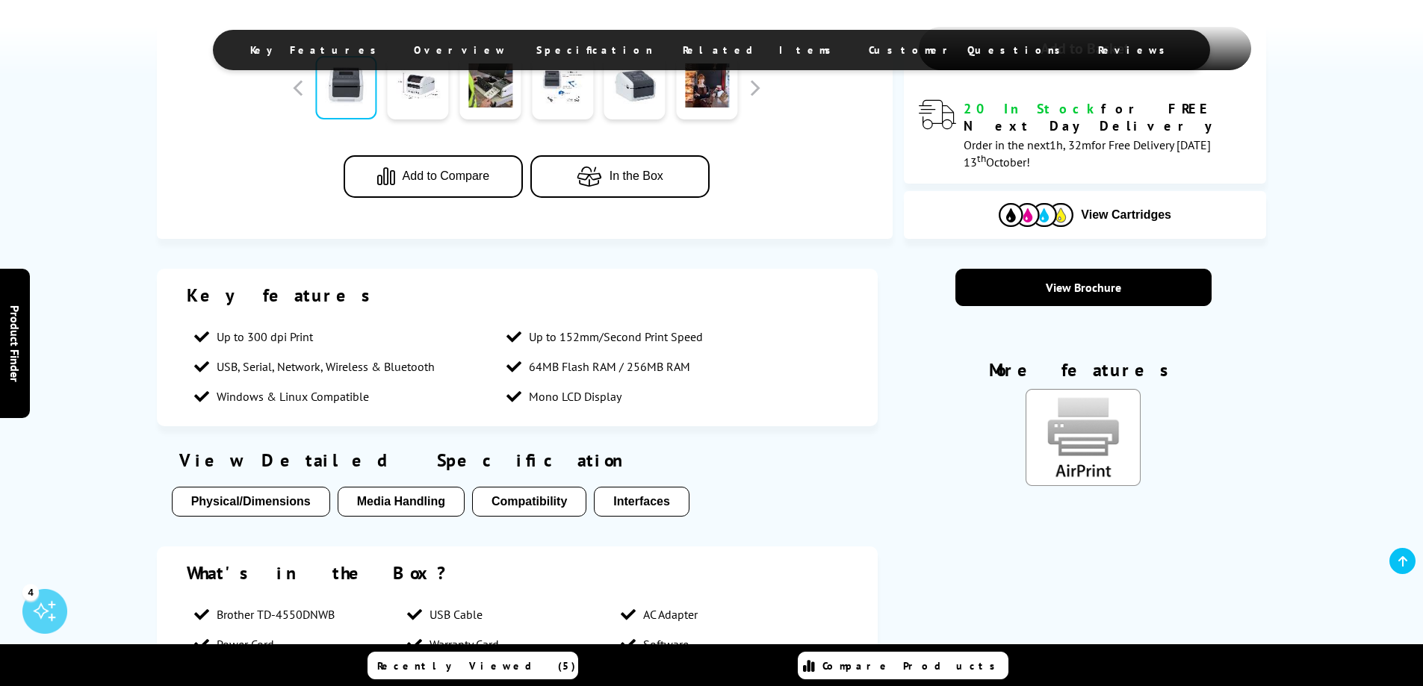
scroll to position [597, 0]
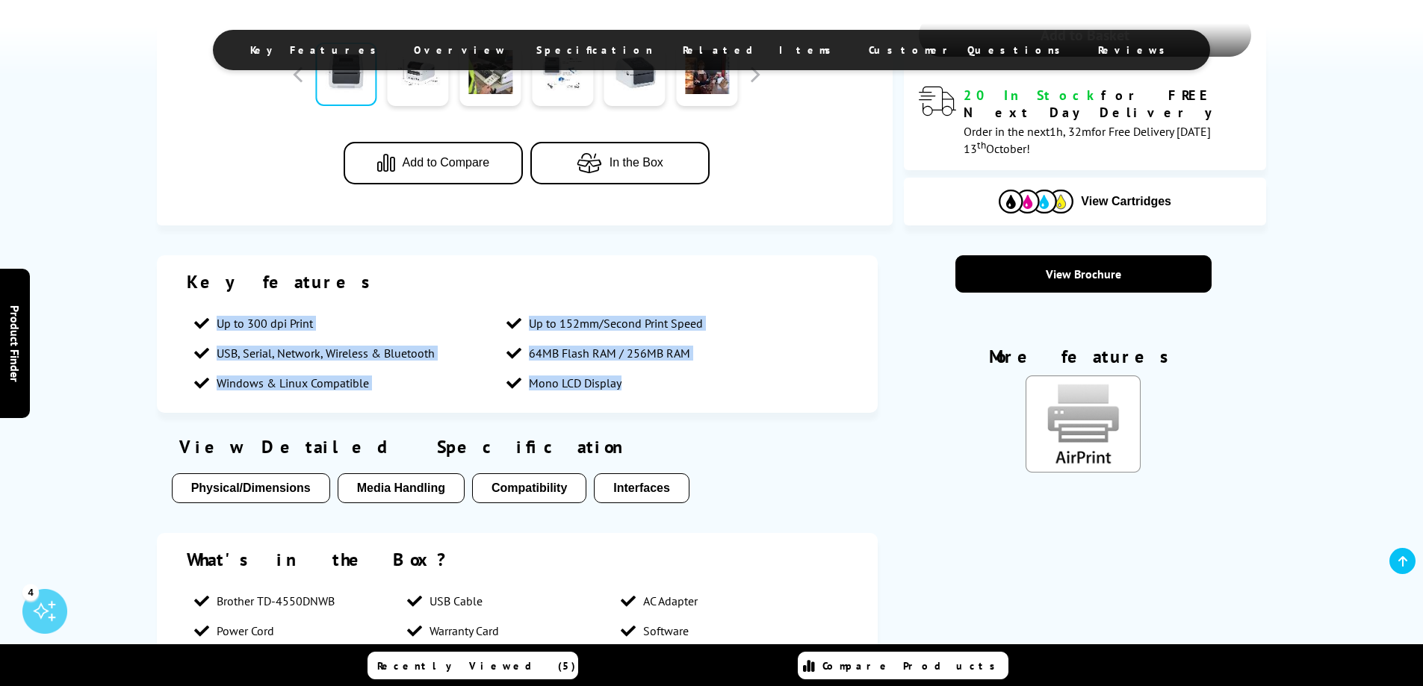
drag, startPoint x: 214, startPoint y: 314, endPoint x: 643, endPoint y: 387, distance: 435.6
click at [643, 387] on ul "Up to 300 dpi Print Up to 152mm/Second Print Speed USB, Serial, Network, Wirele…" at bounding box center [518, 353] width 662 height 90
copy ul "Up to 300 dpi Print Up to 152mm/Second Print Speed USB, Serial, Network, Wirele…"
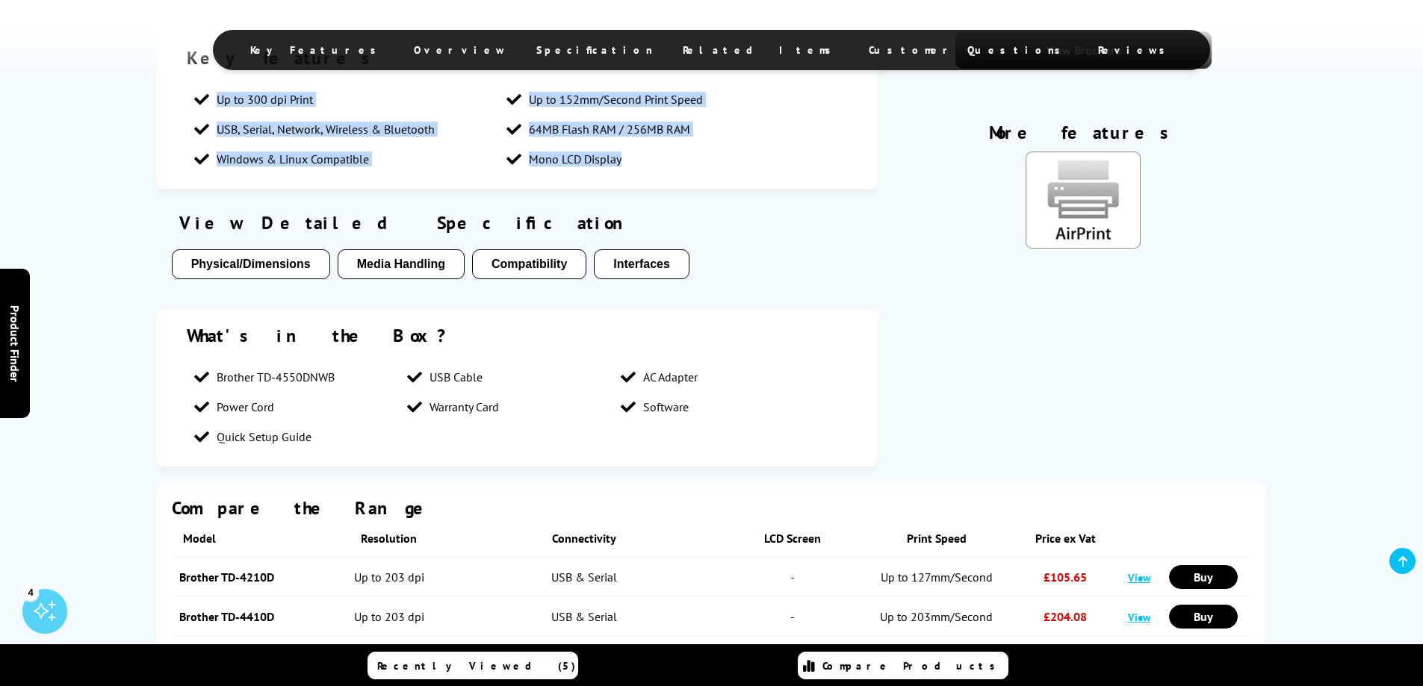
click at [246, 254] on button "Physical/Dimensions" at bounding box center [251, 264] width 158 height 30
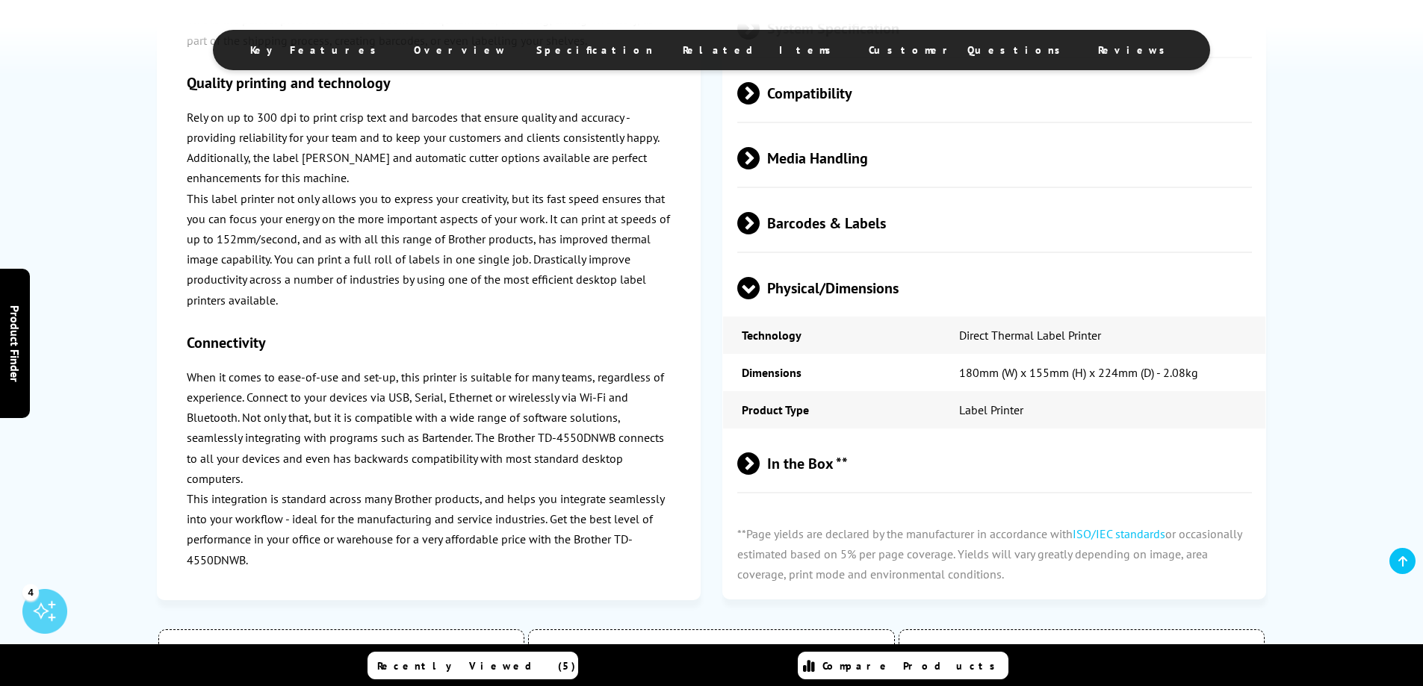
scroll to position [1861, 0]
drag, startPoint x: 1005, startPoint y: 368, endPoint x: 1255, endPoint y: 367, distance: 250.2
click at [1255, 367] on td "180mm (W) x 155mm (H) x 224mm (D) - 2.08kg" at bounding box center [1103, 373] width 326 height 37
copy td "180mm (W) x 155mm (H) x 224mm (D) - 2.08kg"
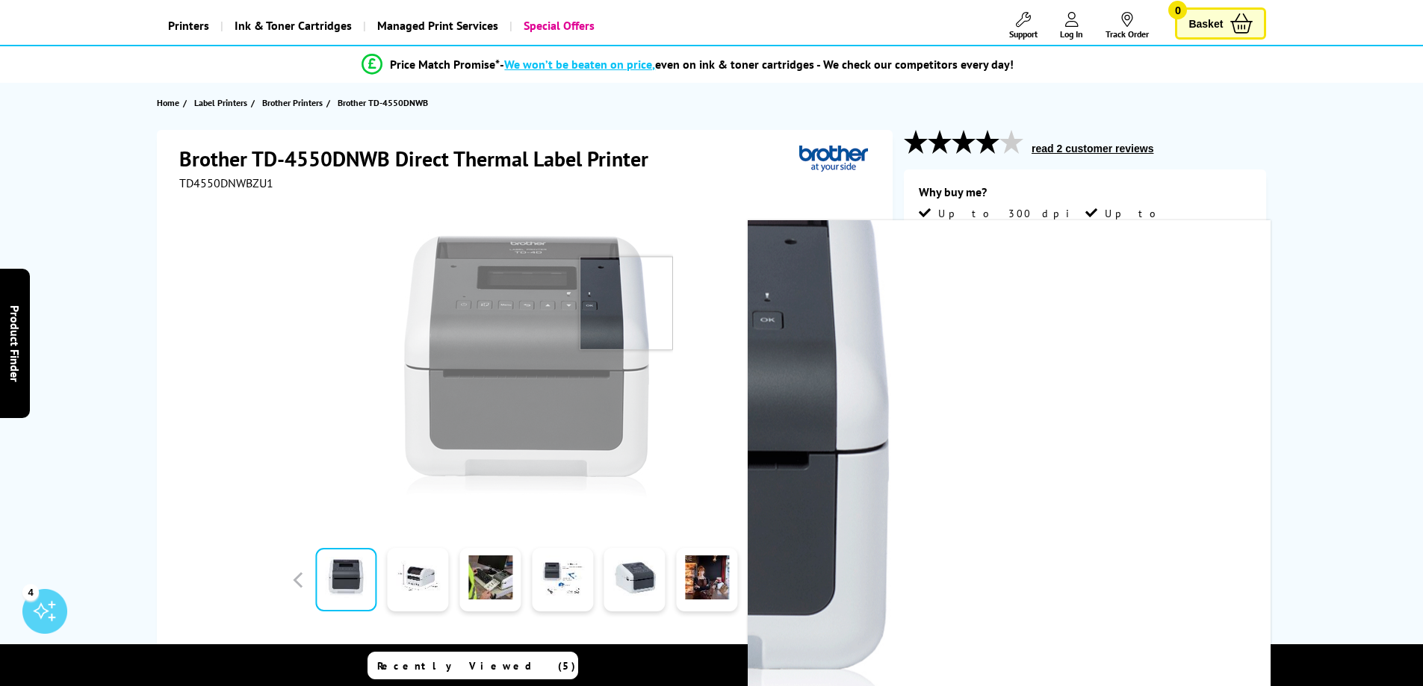
scroll to position [224, 0]
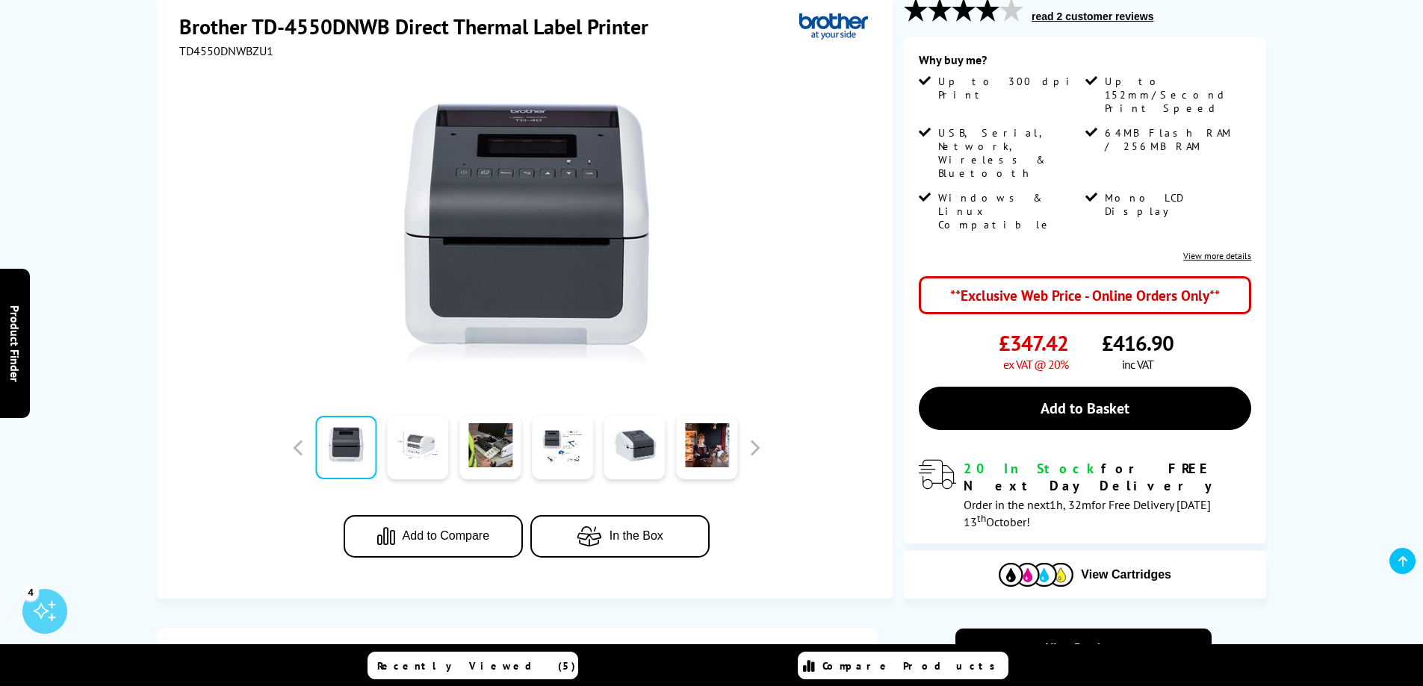
click at [428, 452] on link at bounding box center [418, 447] width 61 height 63
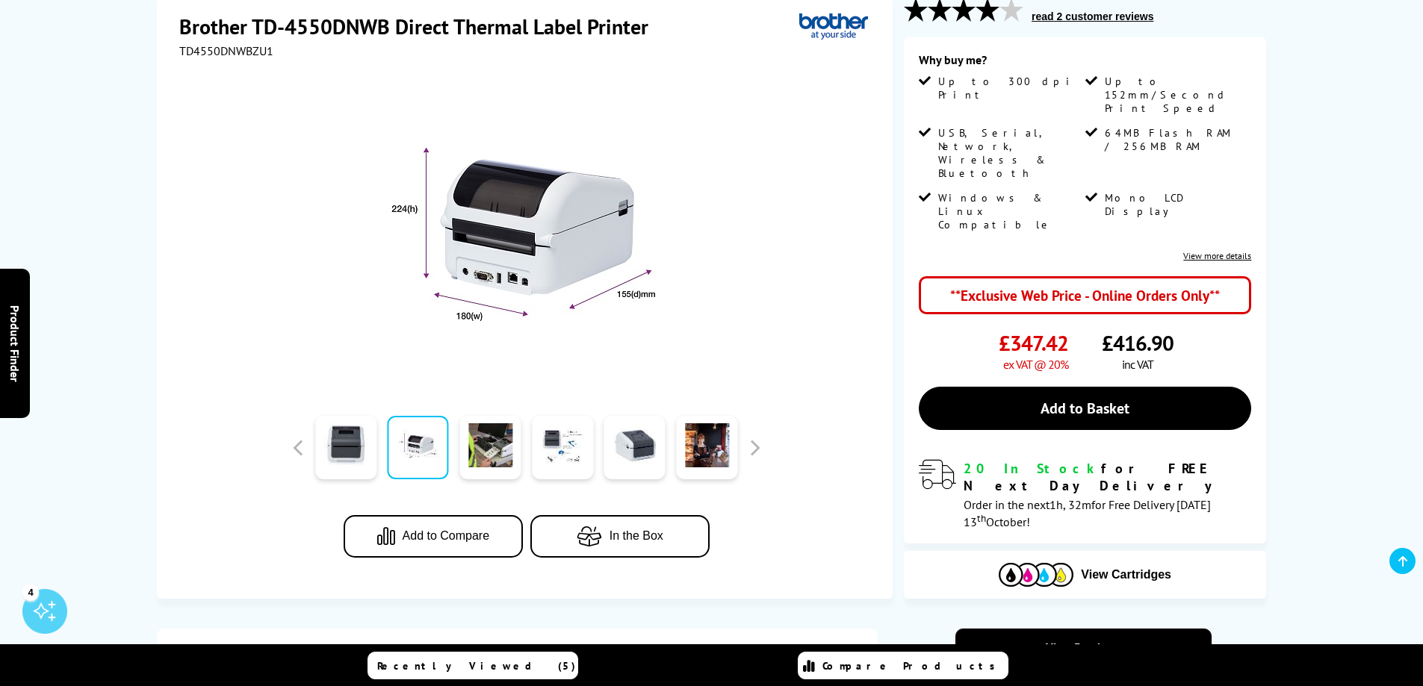
click at [491, 308] on img at bounding box center [526, 234] width 293 height 293
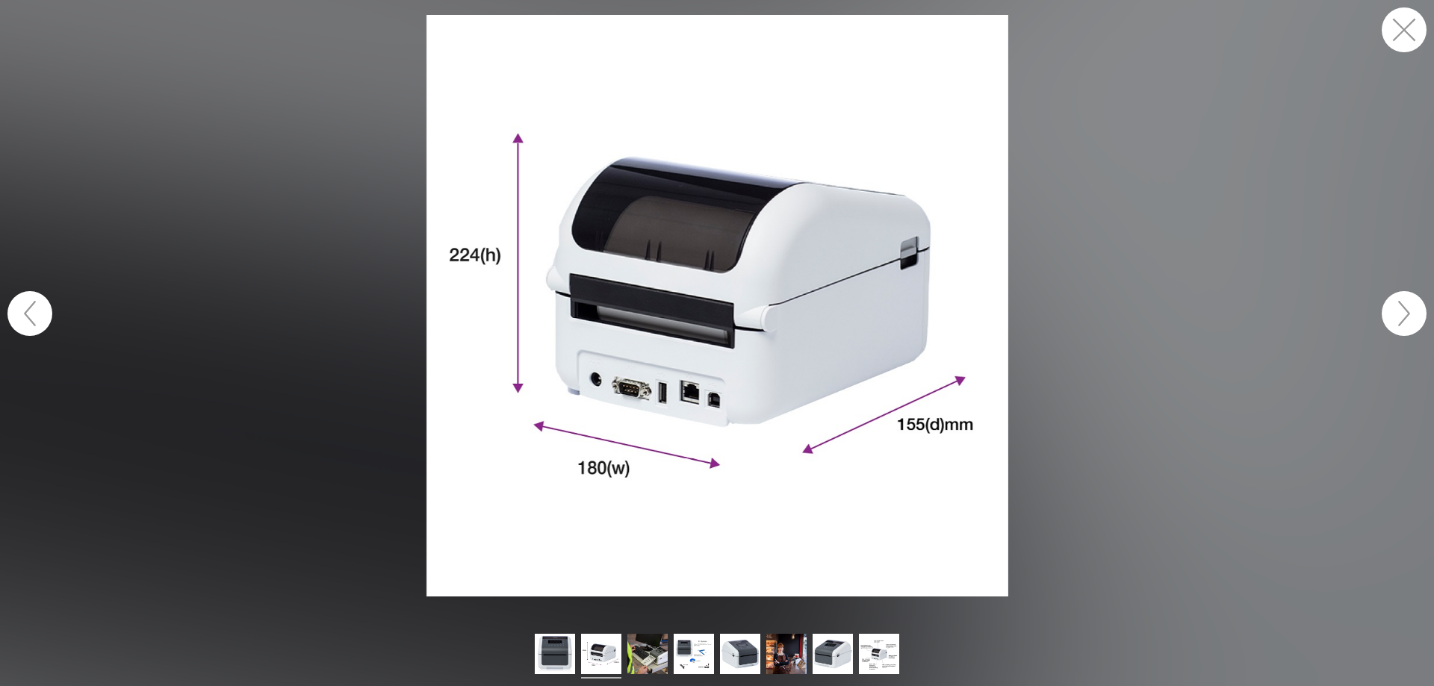
click at [1395, 35] on button "button" at bounding box center [1404, 29] width 45 height 45
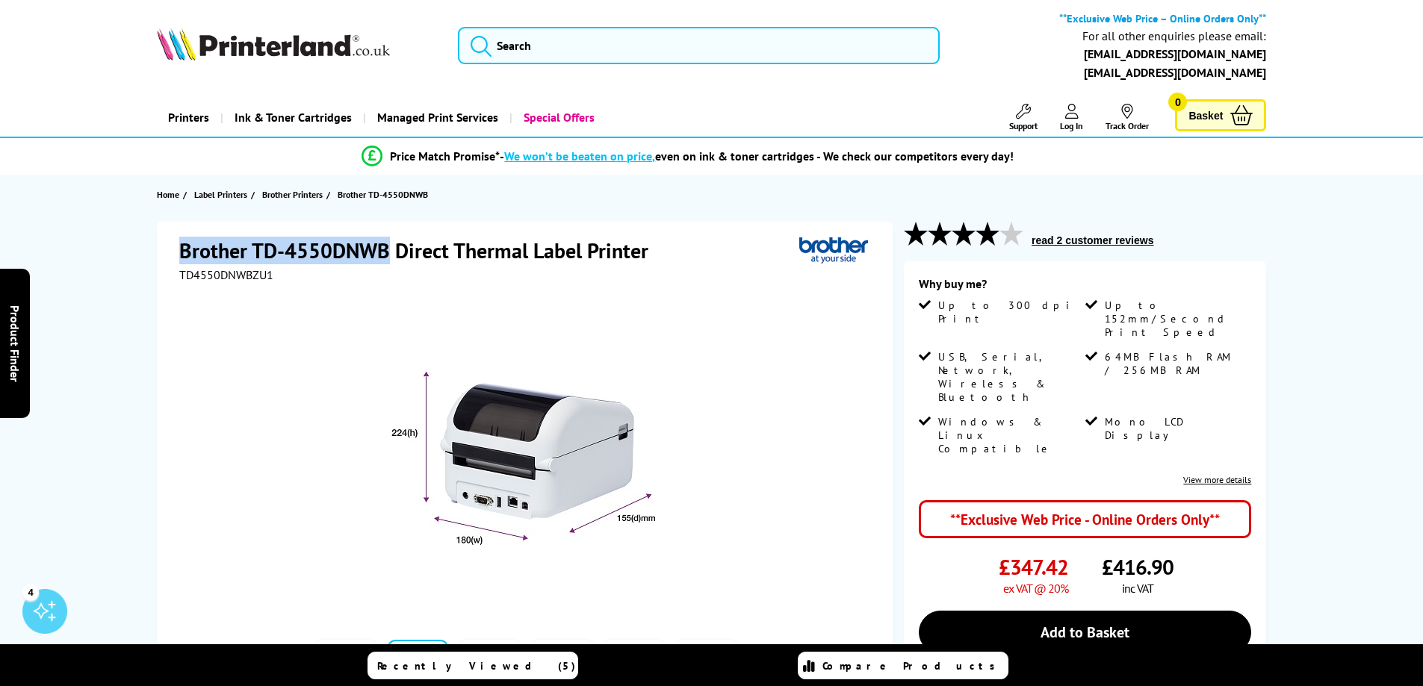
drag, startPoint x: 176, startPoint y: 246, endPoint x: 383, endPoint y: 245, distance: 206.9
click at [383, 245] on div "Brother TD-4550DNWB Direct Thermal Label Printer TD4550DNWBZU1 Add to Compare I…" at bounding box center [525, 522] width 736 height 601
copy h1 "Brother TD-4550DNWB"
